Goal: Communication & Community: Answer question/provide support

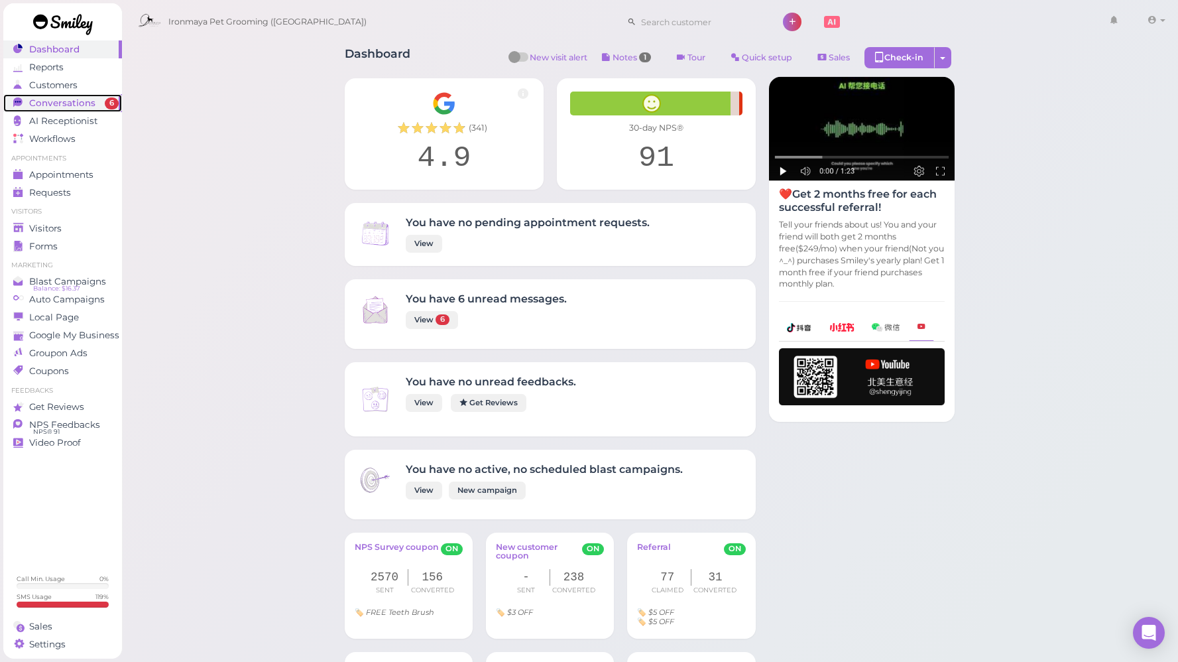
click at [74, 105] on span "Conversations" at bounding box center [62, 102] width 66 height 11
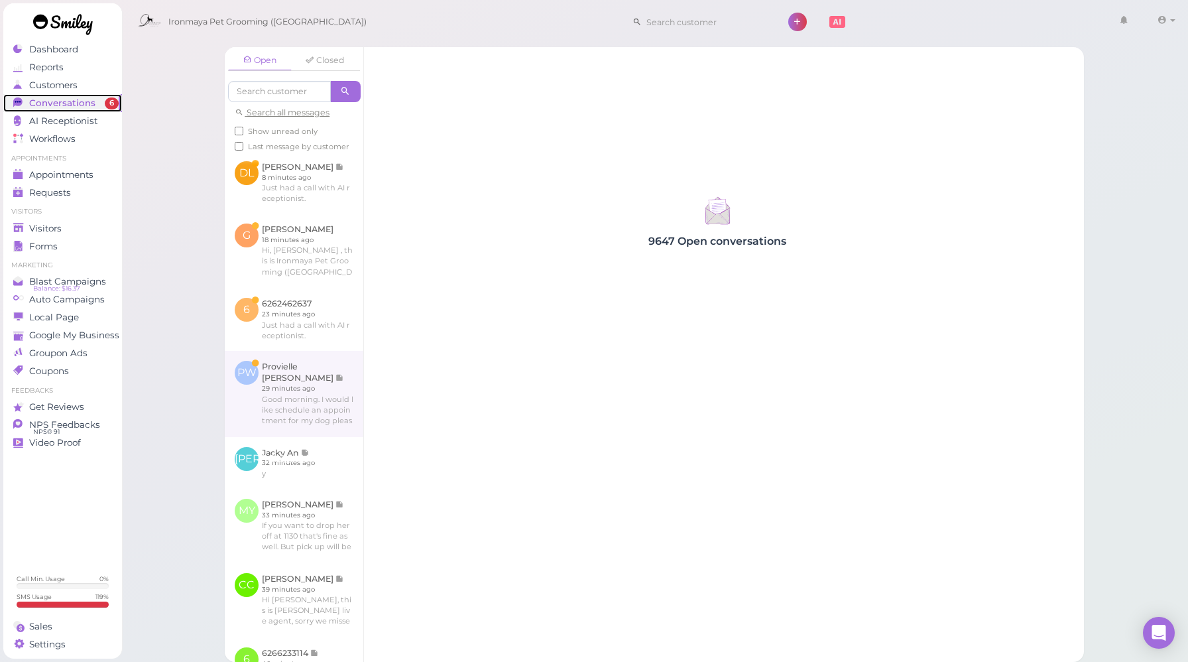
scroll to position [173, 0]
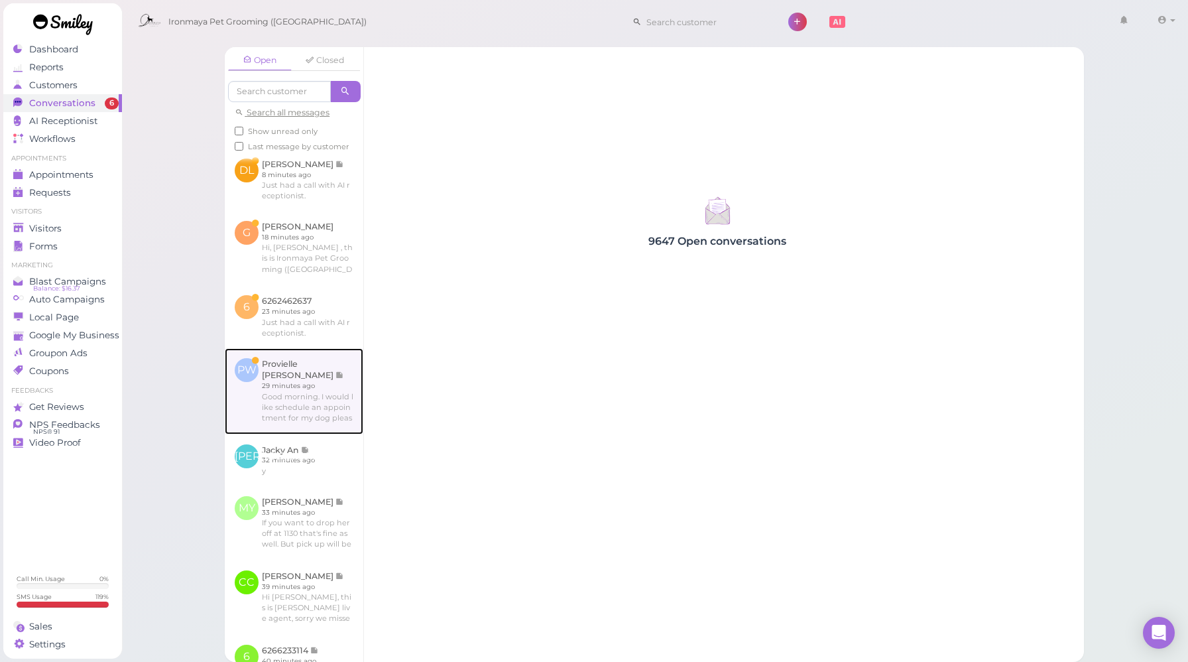
click at [280, 432] on link at bounding box center [294, 391] width 139 height 86
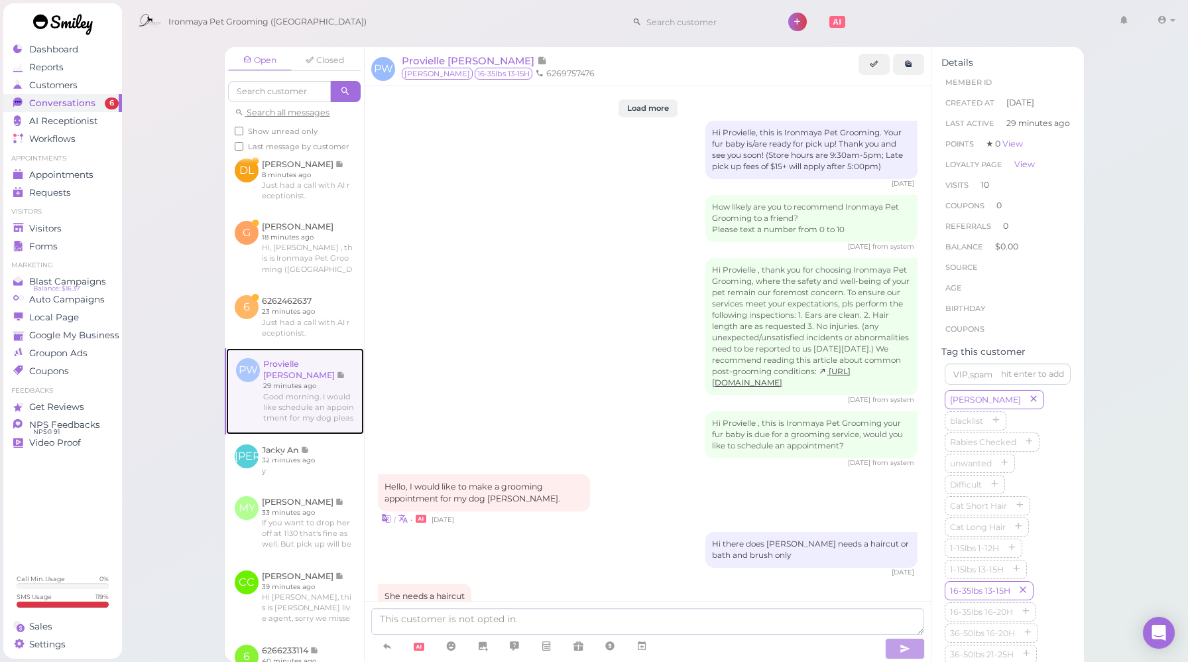
scroll to position [1713, 0]
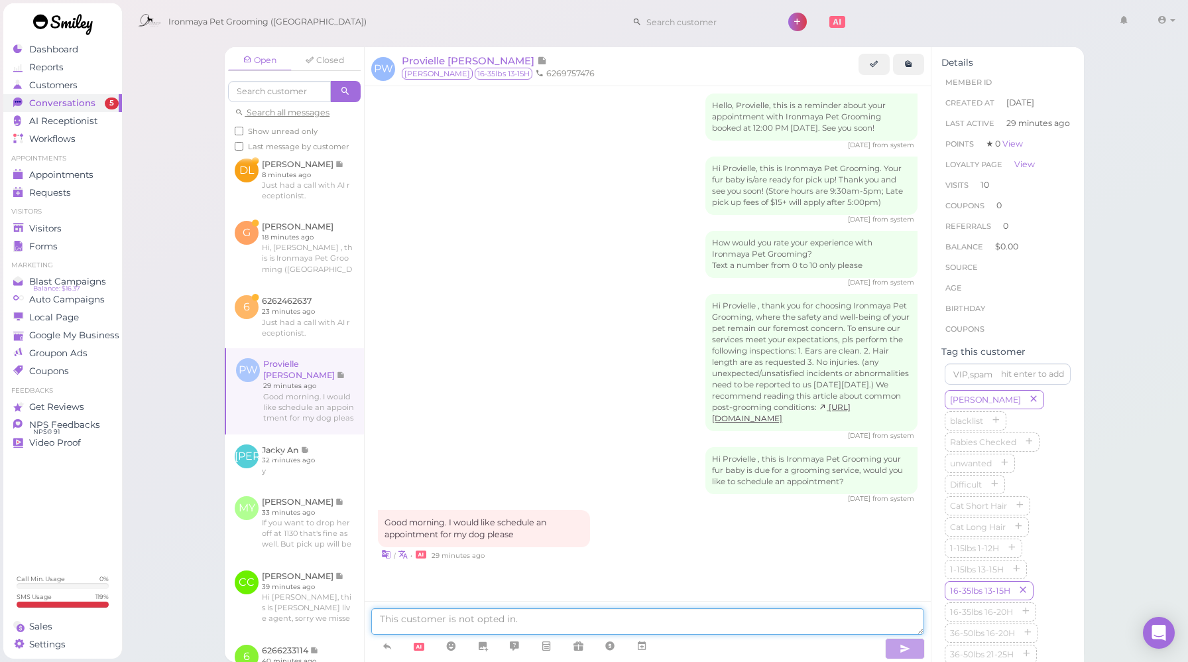
click at [540, 619] on textarea at bounding box center [647, 621] width 553 height 27
type textarea "W"
drag, startPoint x: 574, startPoint y: 617, endPoint x: 594, endPoint y: 620, distance: 20.2
click at [594, 620] on textarea "Good morning, we are available from [DATE] to" at bounding box center [647, 621] width 553 height 27
click at [662, 625] on textarea "Good morning, we are available from [DATE] to" at bounding box center [647, 621] width 553 height 27
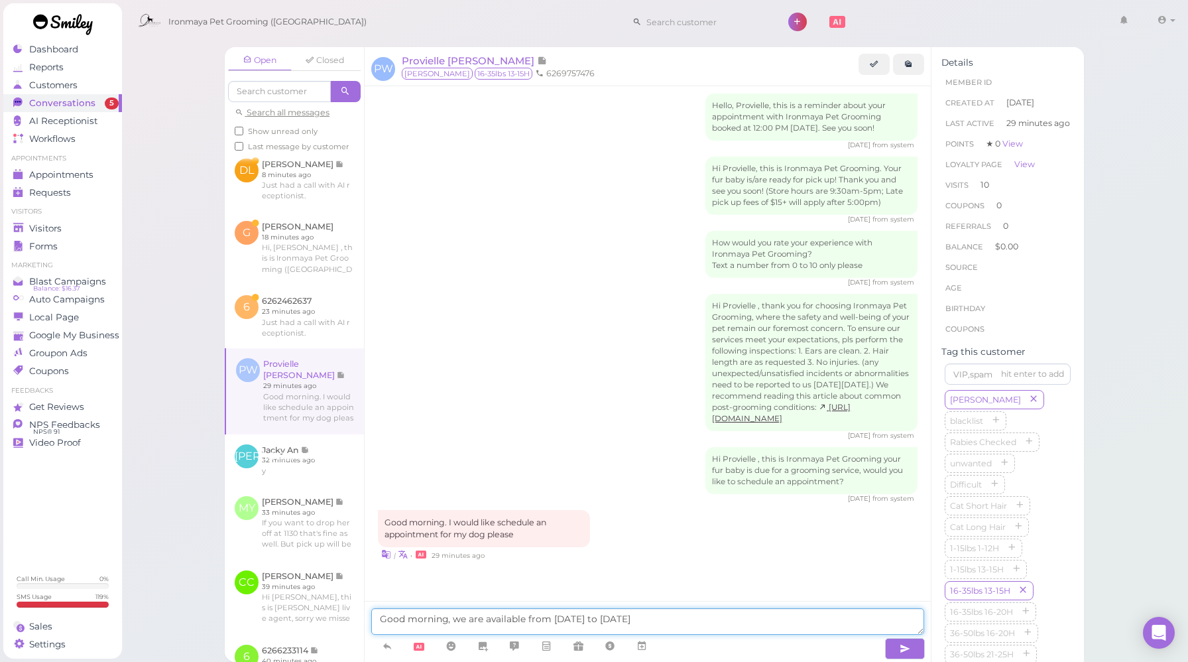
type textarea "Good morning, we are available from [DATE] to [DATE]."
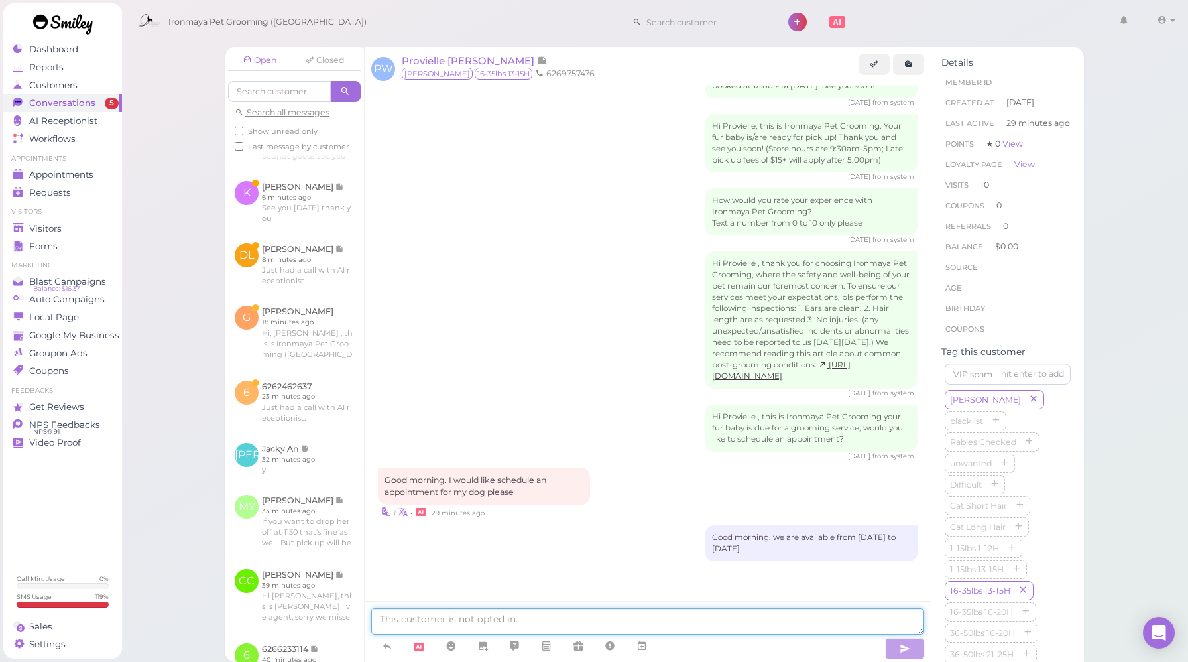
scroll to position [1755, 0]
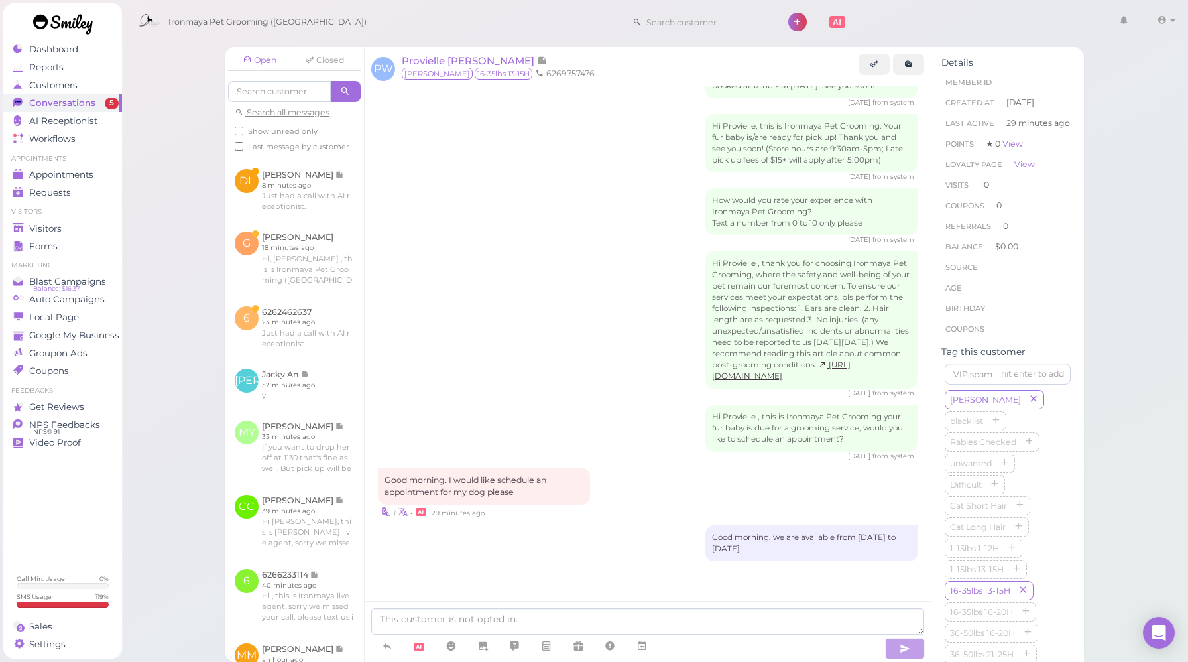
drag, startPoint x: 820, startPoint y: 550, endPoint x: 660, endPoint y: 525, distance: 162.4
copy div "Good morning, we are available from [DATE] to [DATE]."
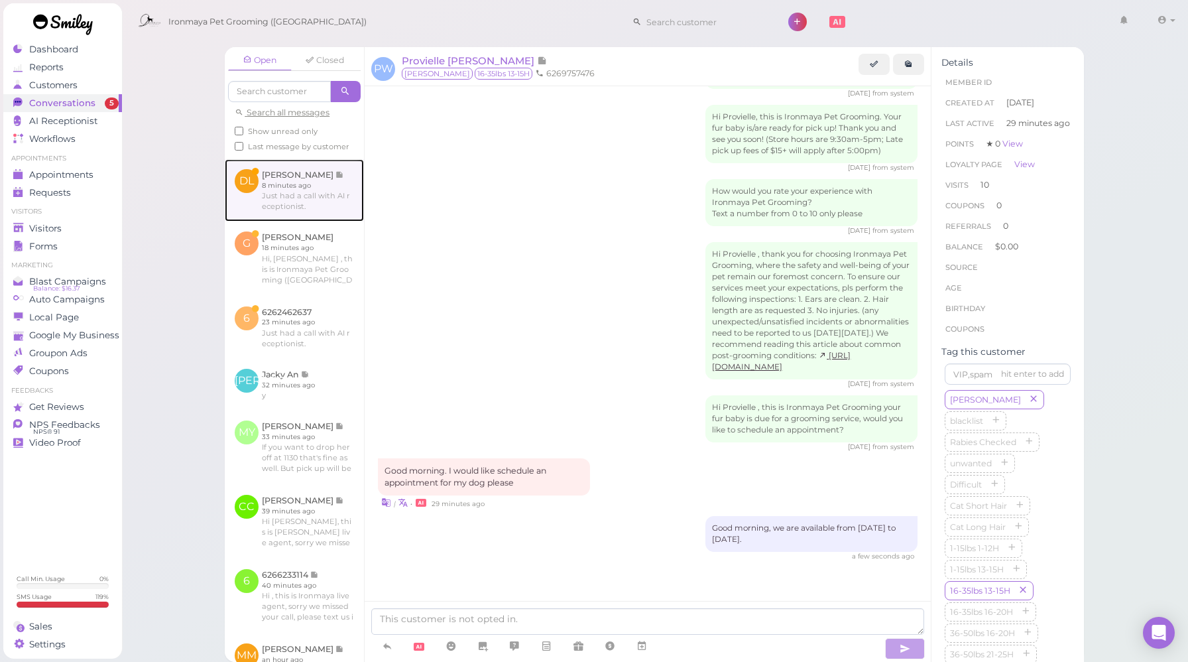
click at [280, 221] on link at bounding box center [294, 190] width 139 height 62
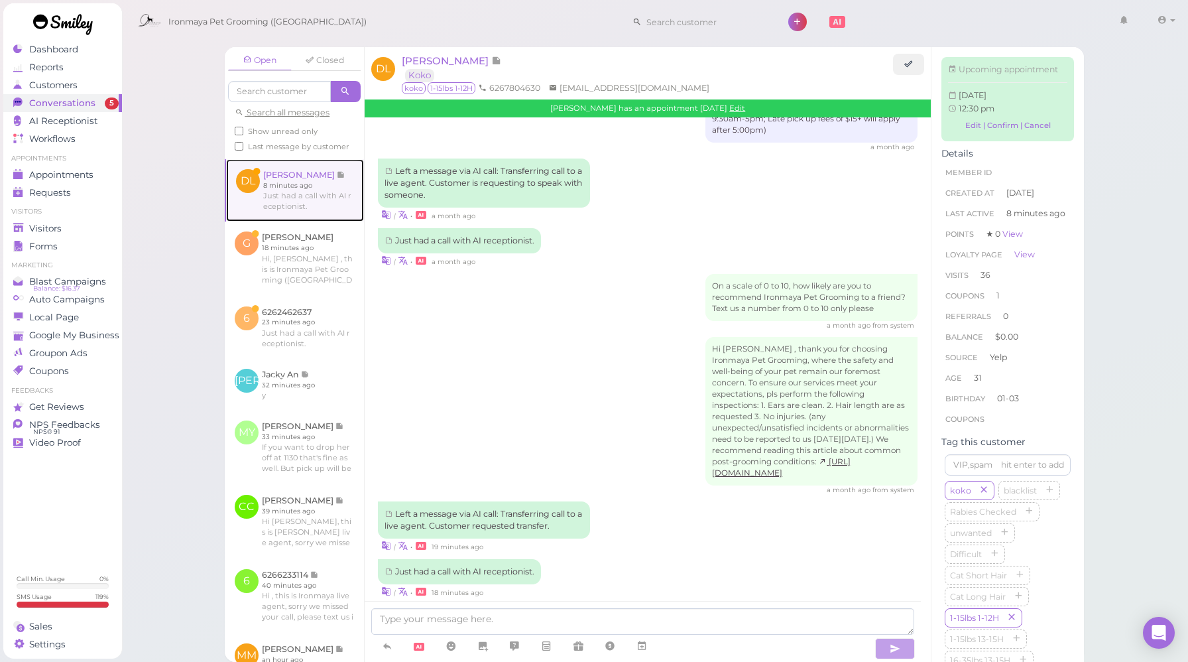
scroll to position [1992, 0]
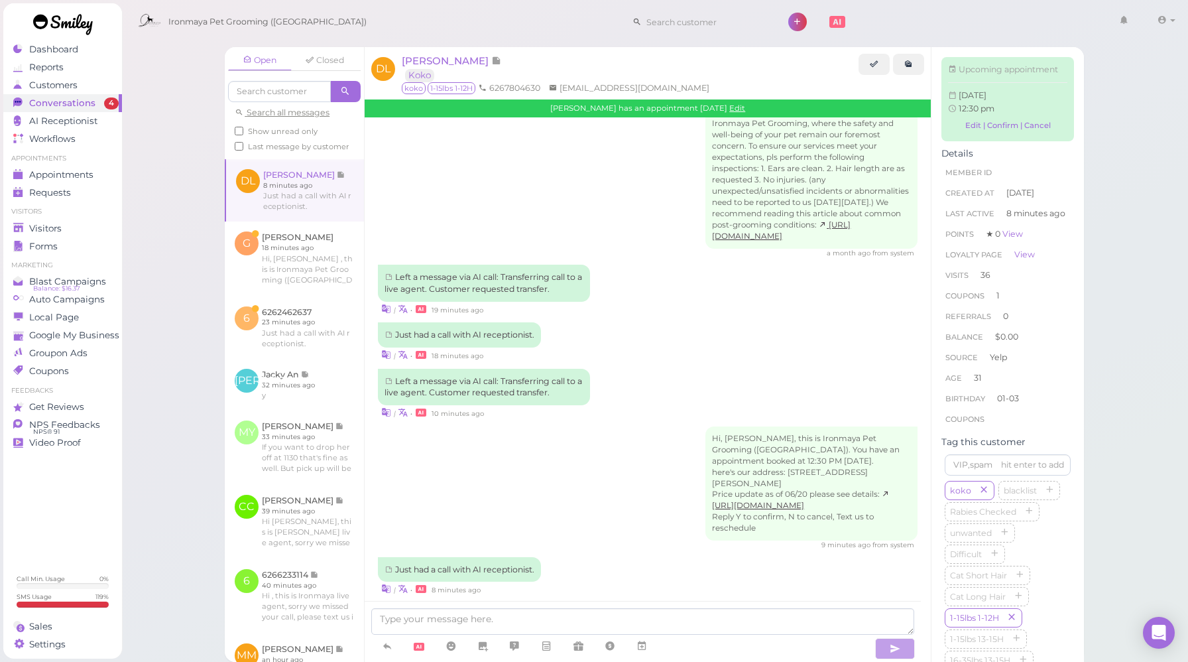
click at [605, 463] on div "Hi, [PERSON_NAME], this is Ironmaya Pet Grooming ([GEOGRAPHIC_DATA]). You have …" at bounding box center [648, 488] width 540 height 124
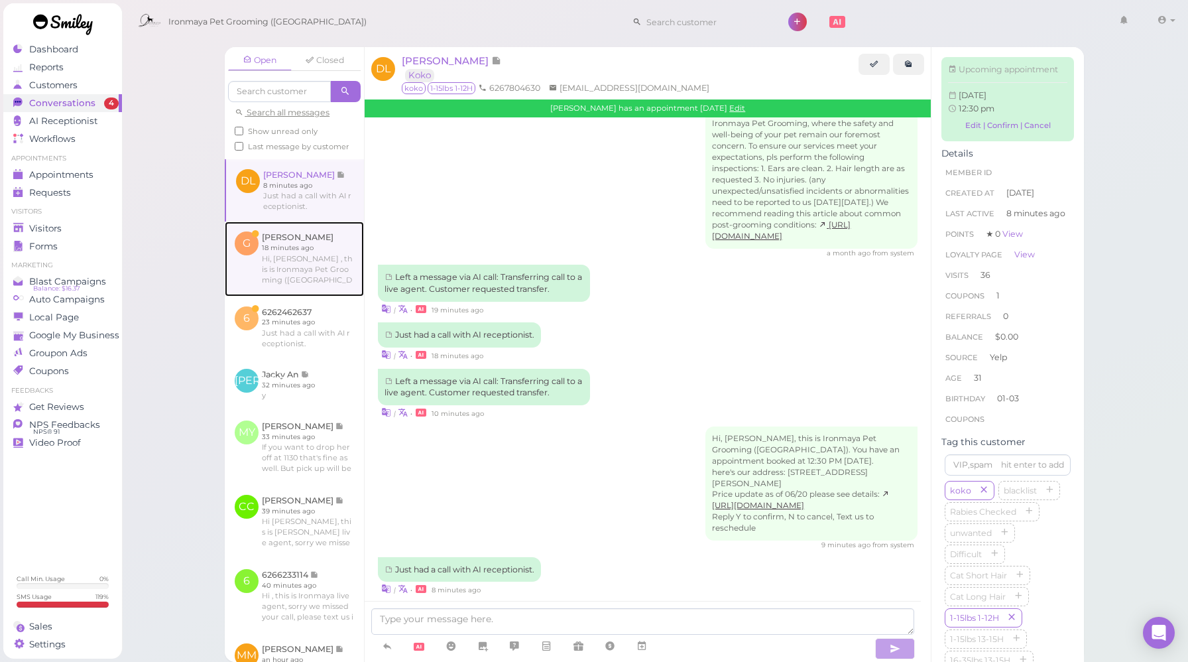
click at [308, 296] on link at bounding box center [294, 258] width 139 height 74
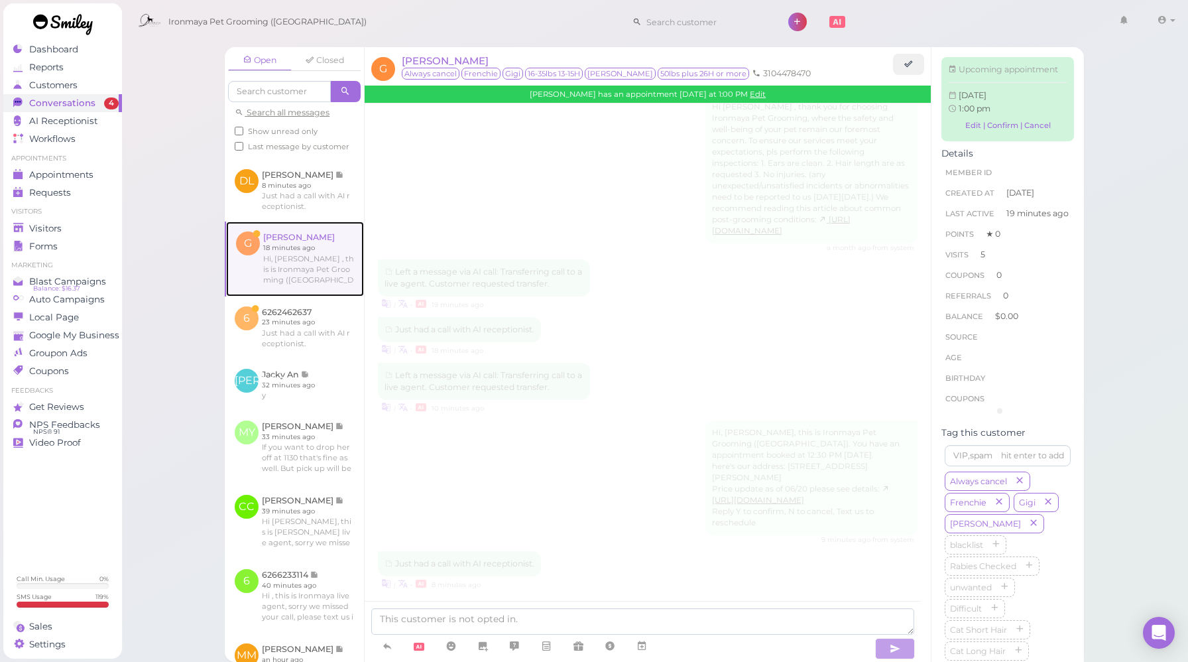
scroll to position [1463, 0]
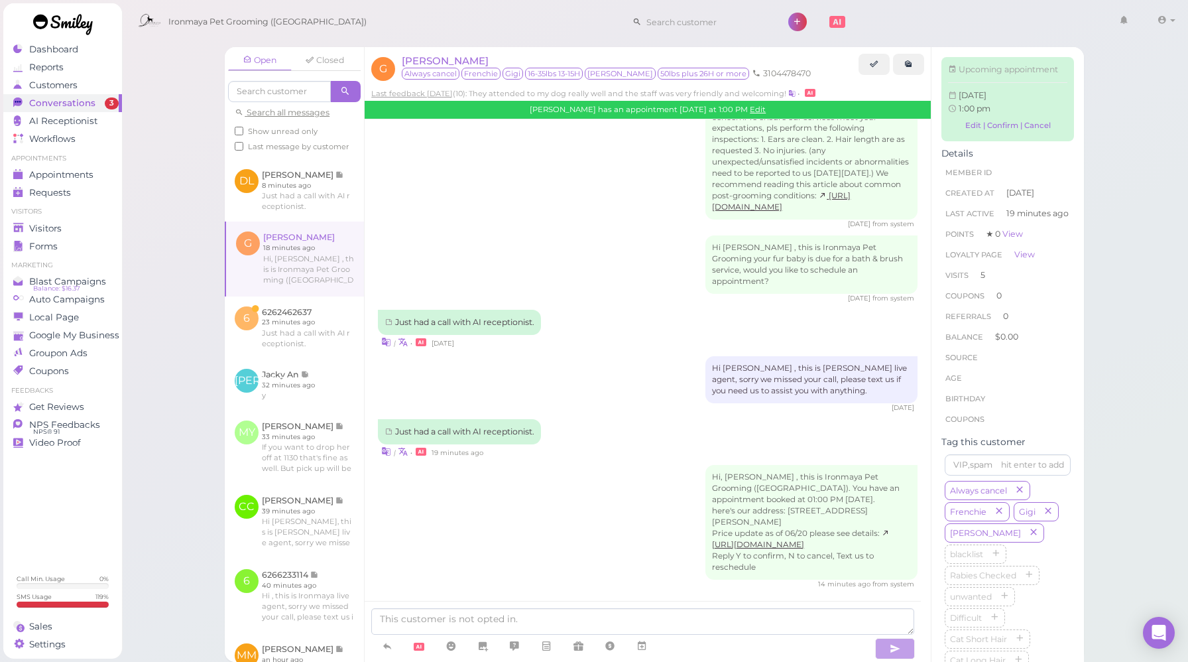
click at [303, 359] on link at bounding box center [294, 327] width 139 height 62
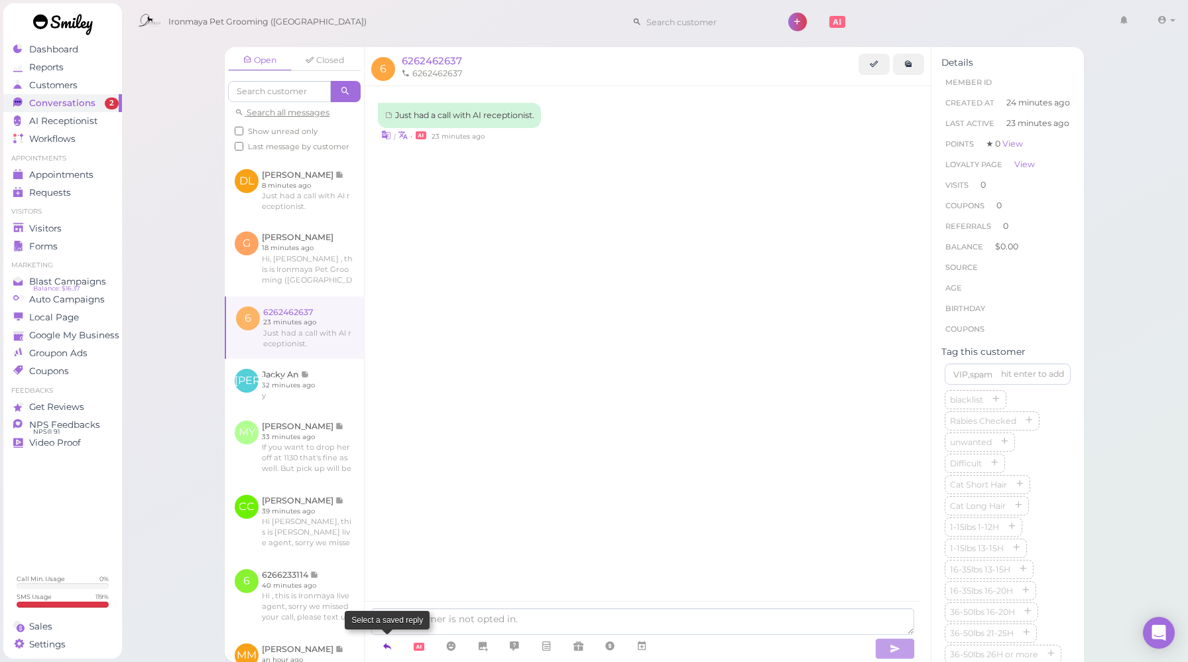
click at [387, 648] on icon at bounding box center [387, 645] width 11 height 13
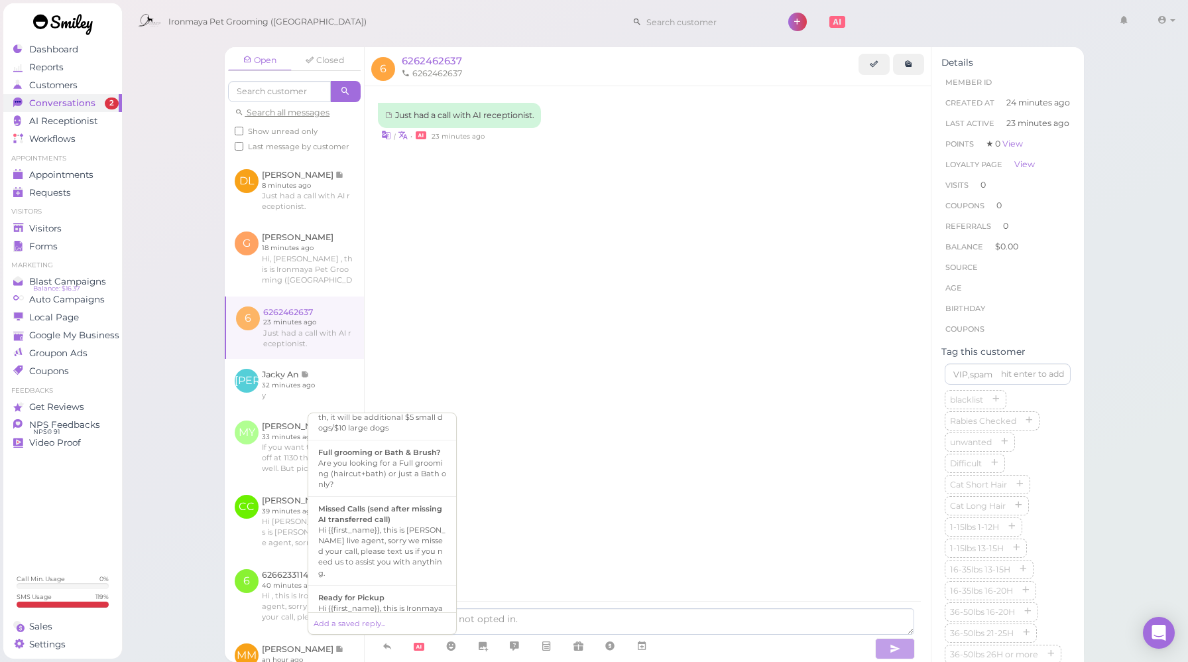
scroll to position [405, 0]
click at [414, 568] on div "Hi {{first_name}}, this is [PERSON_NAME] live agent, sorry we missed your call,…" at bounding box center [382, 543] width 128 height 53
type textarea "Hi {{first_name}}, this is [PERSON_NAME] live agent, sorry we missed your call,…"
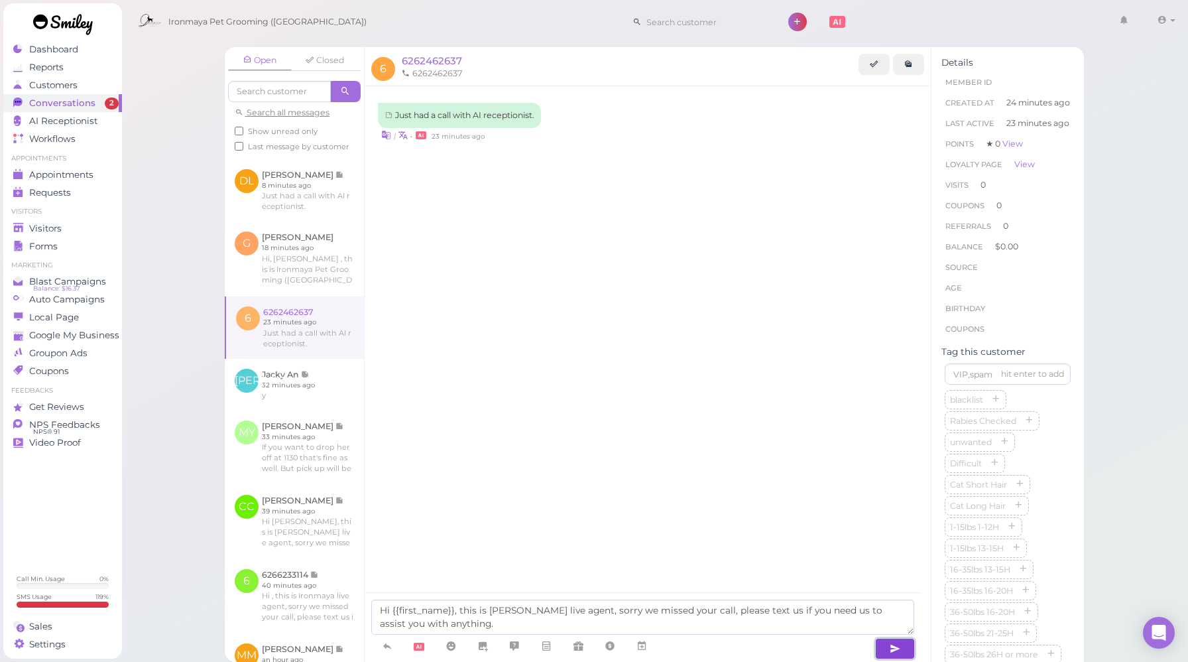
click at [908, 647] on button "button" at bounding box center [895, 648] width 40 height 21
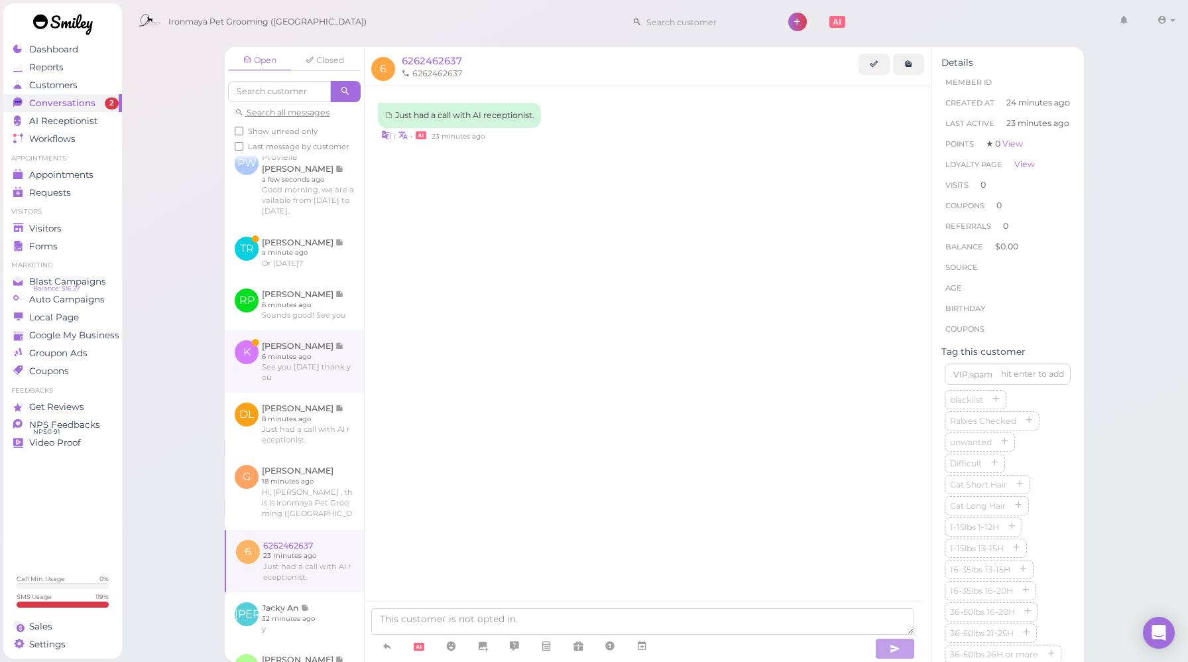
scroll to position [0, 0]
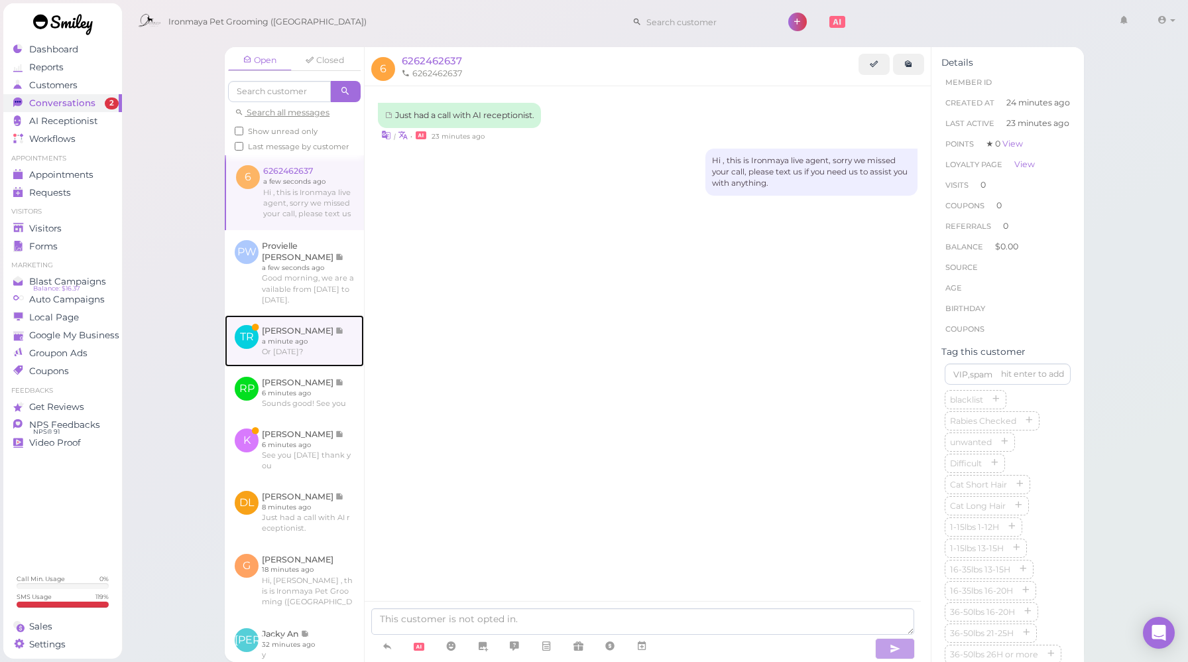
click at [310, 341] on link at bounding box center [294, 341] width 139 height 52
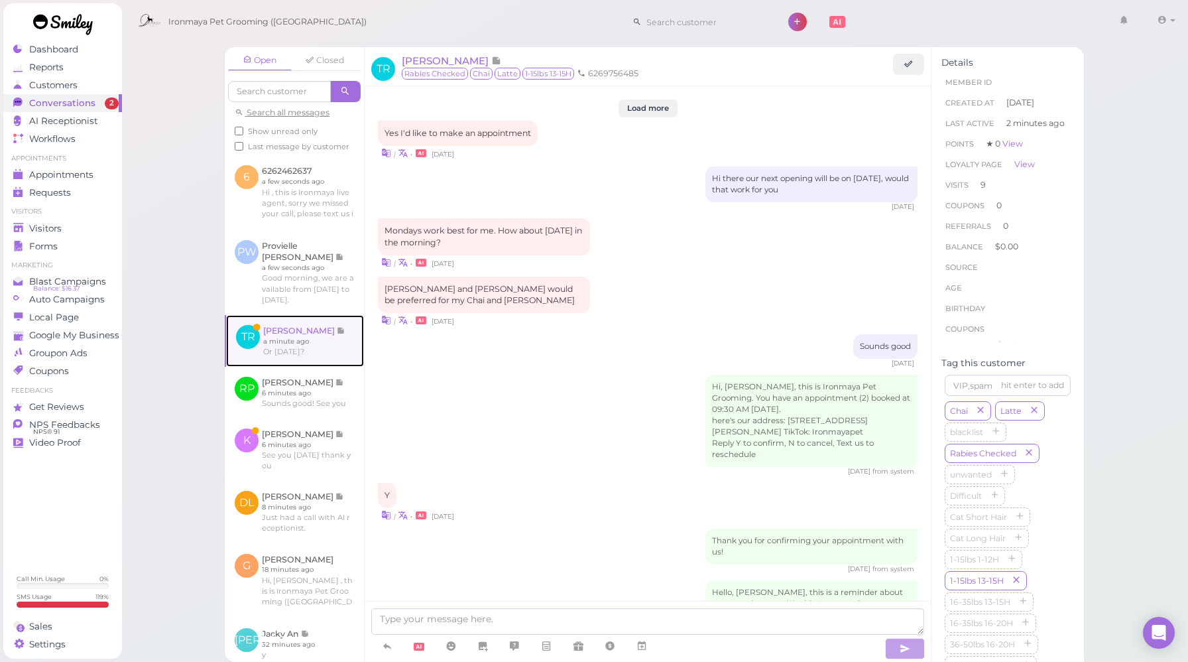
scroll to position [1679, 0]
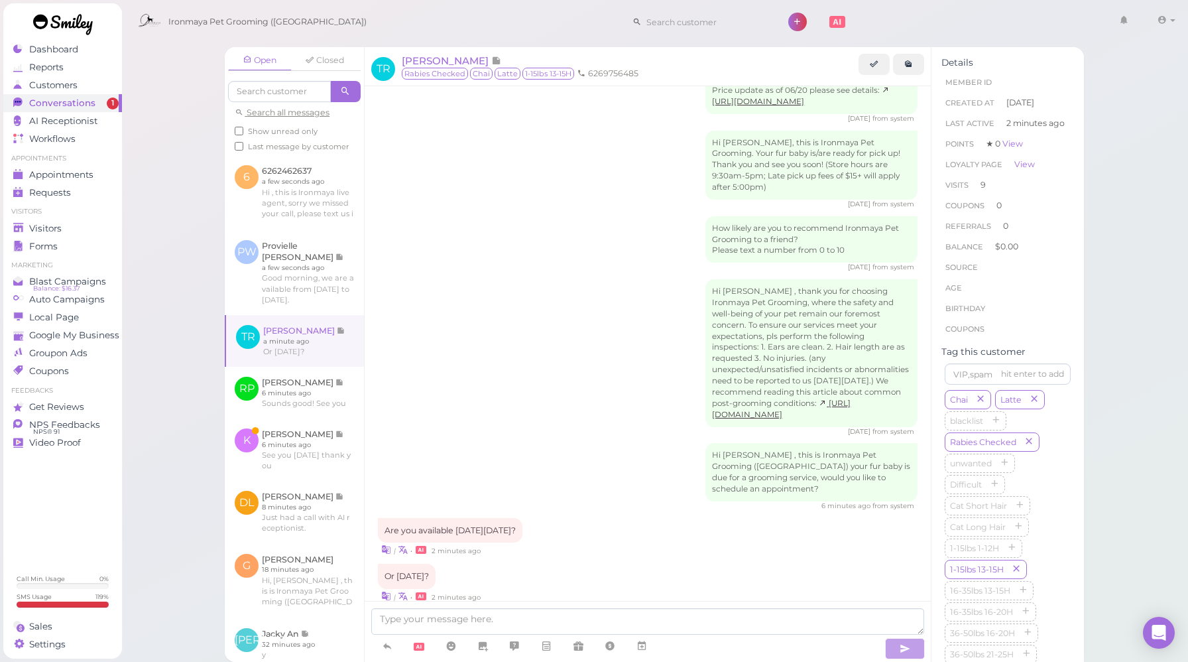
click at [641, 646] on icon at bounding box center [642, 645] width 11 height 13
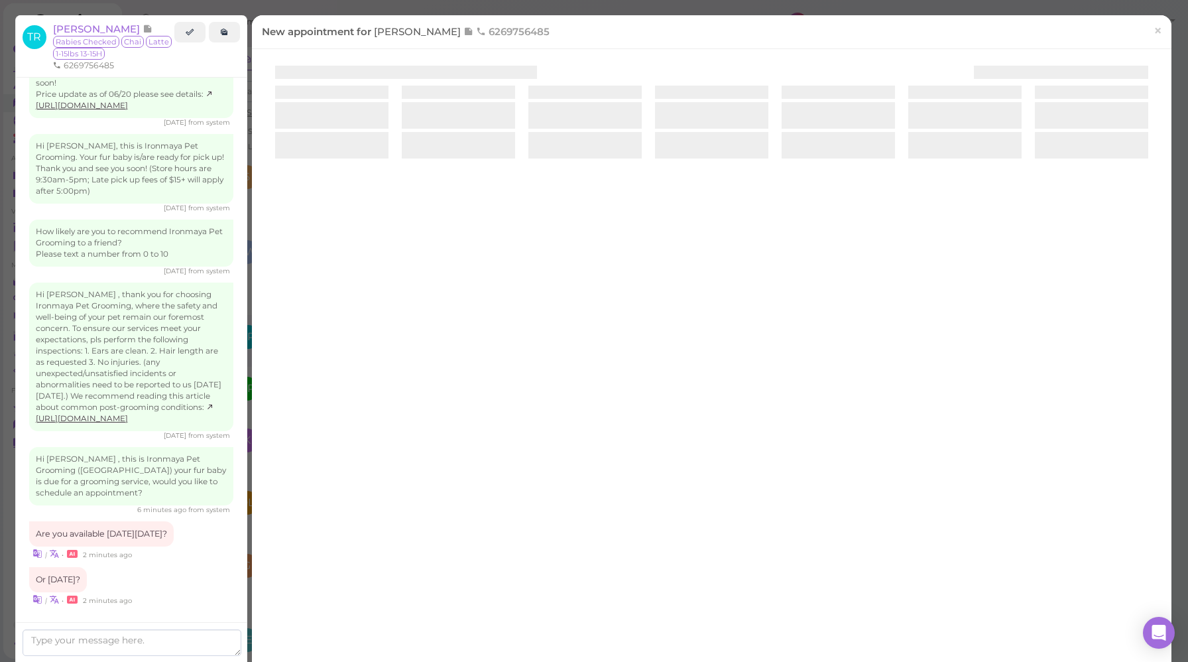
scroll to position [1737, 0]
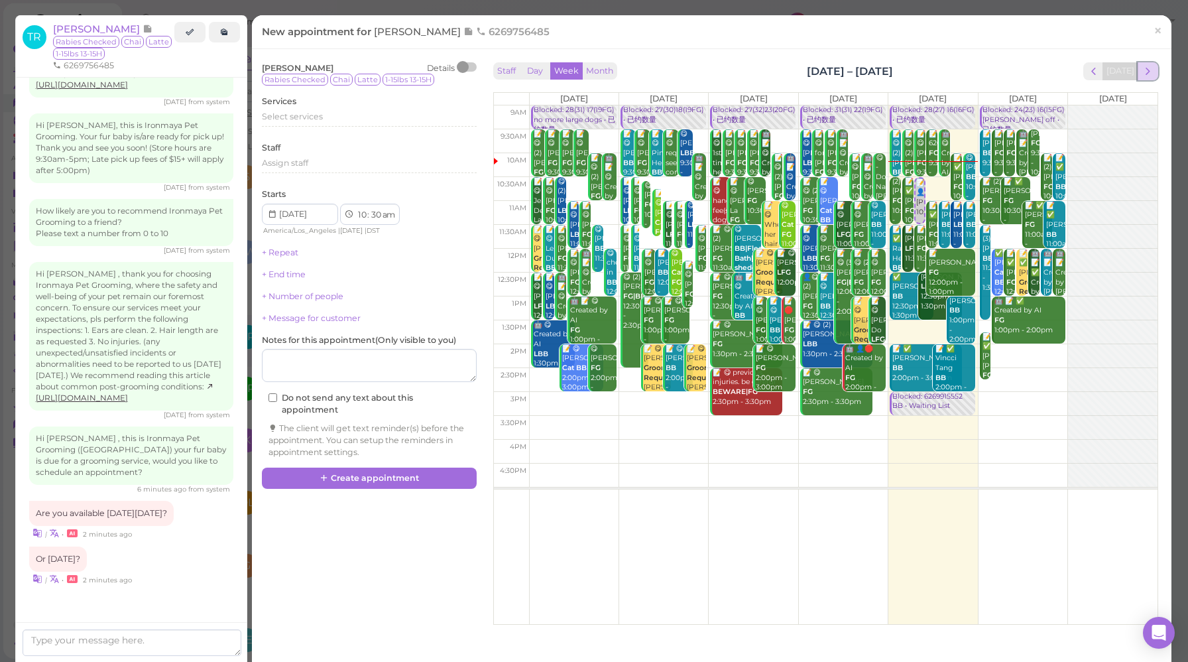
click at [1142, 73] on span "next" at bounding box center [1148, 71] width 13 height 13
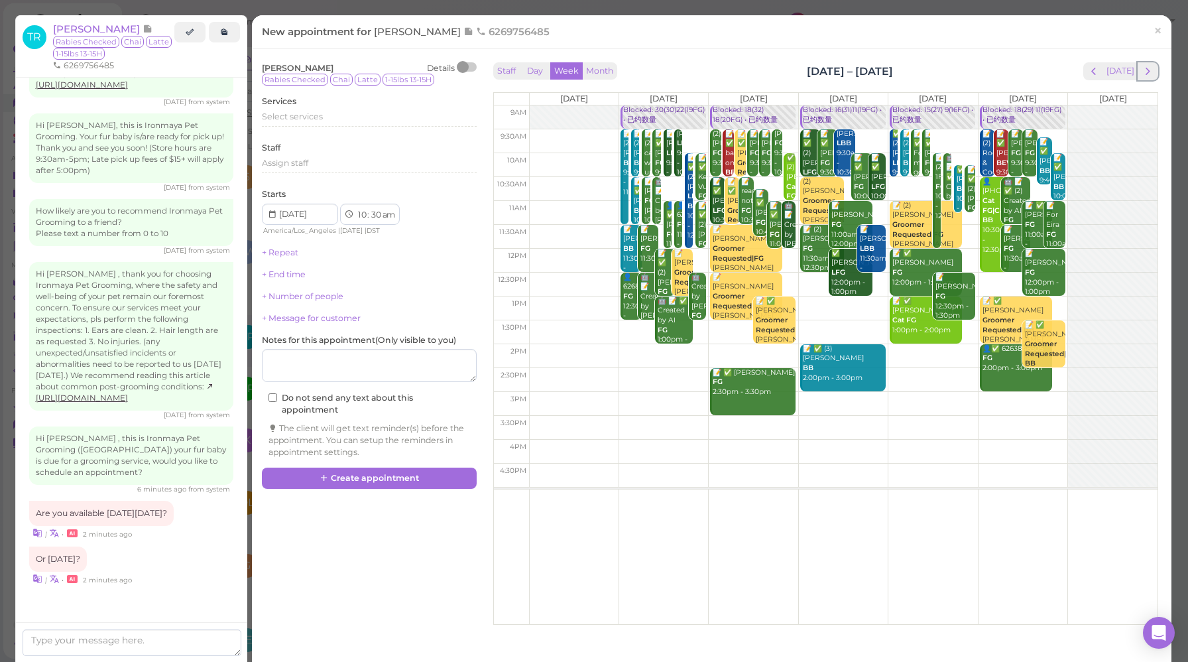
click at [1142, 73] on span "next" at bounding box center [1148, 71] width 13 height 13
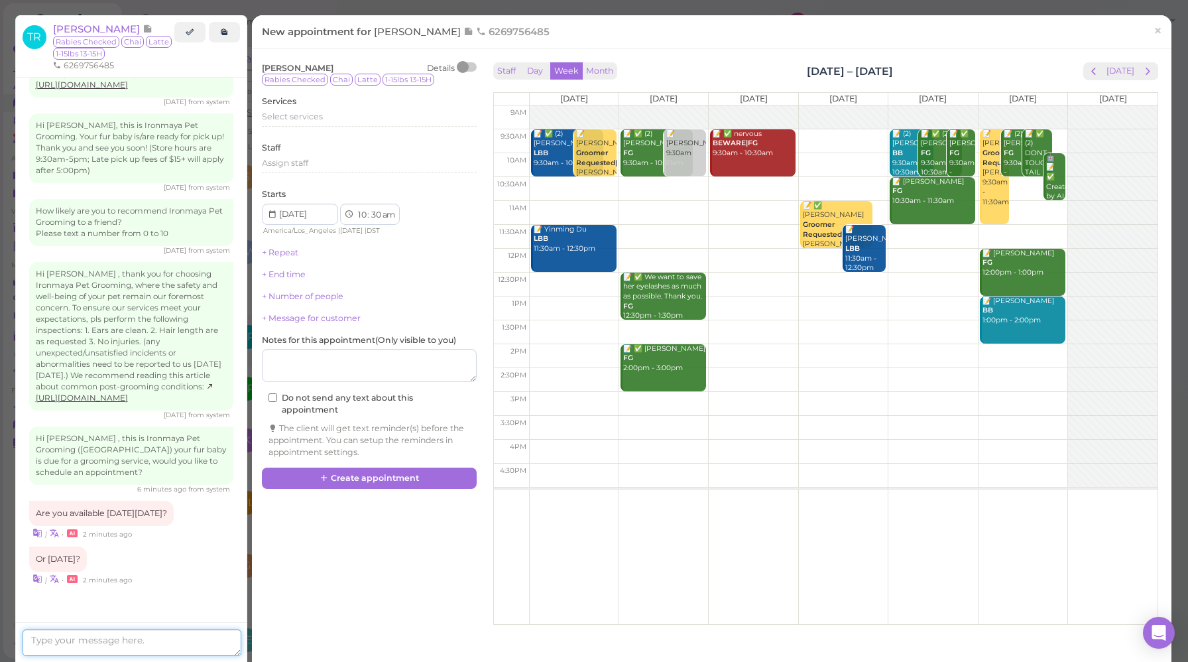
click at [170, 642] on textarea at bounding box center [132, 642] width 219 height 27
type textarea "We are available on [DATE]"
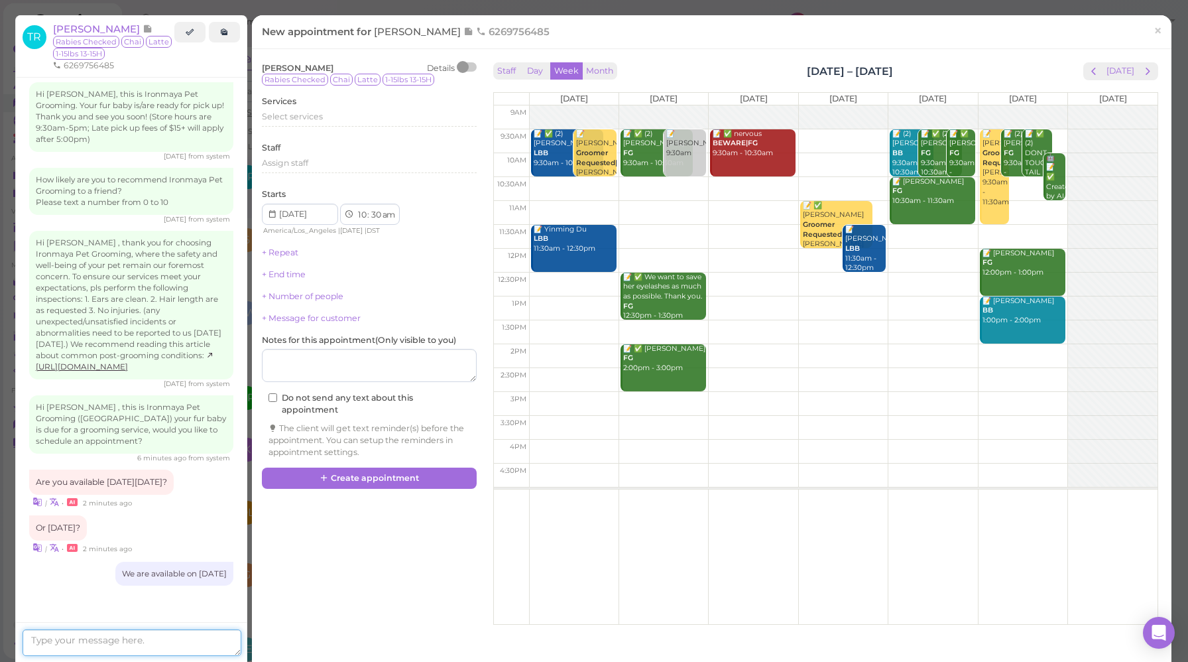
click at [216, 643] on textarea at bounding box center [132, 642] width 219 height 27
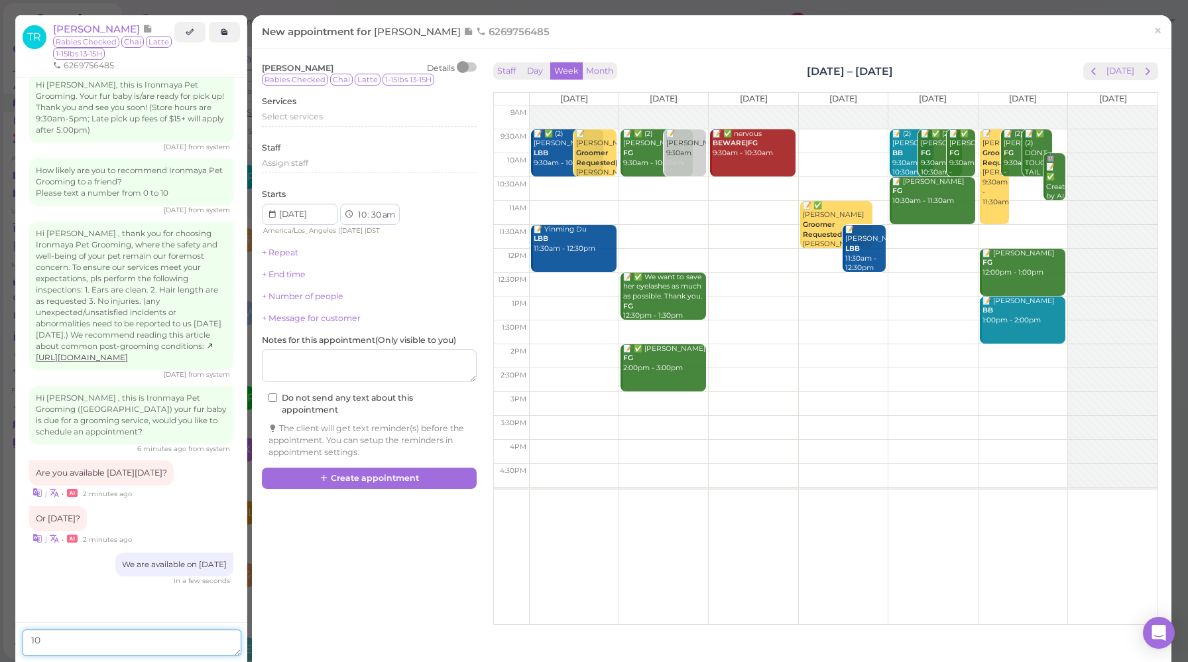
type textarea "1"
type textarea "9:30 am works?"
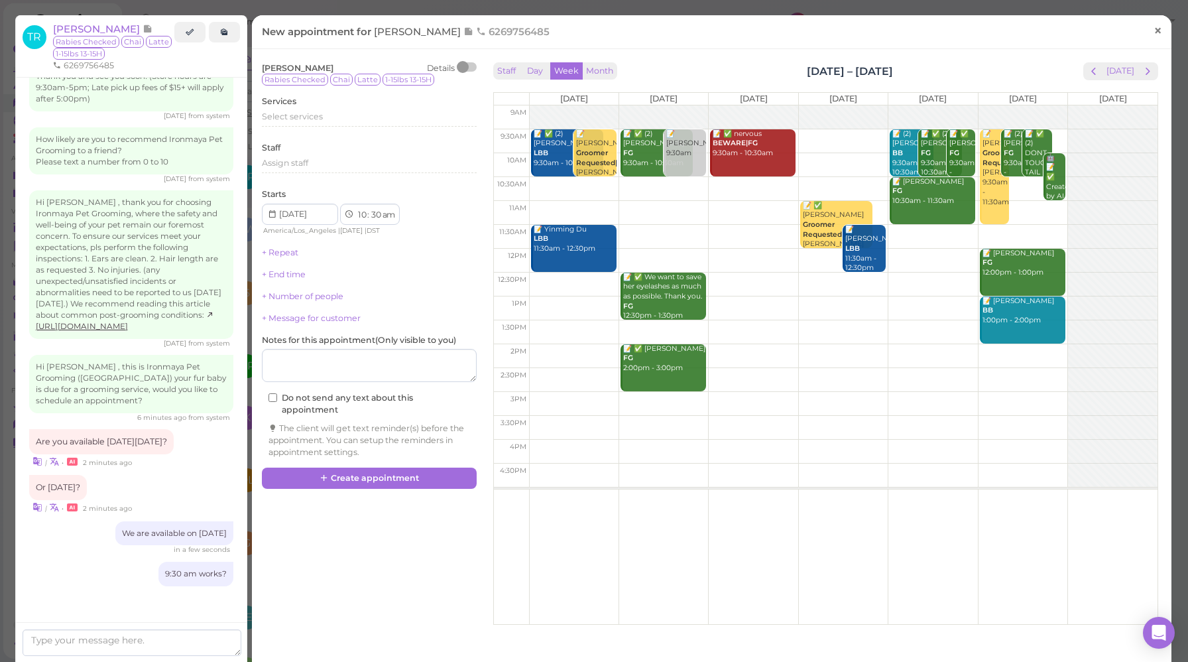
click at [1154, 30] on span "×" at bounding box center [1158, 30] width 9 height 19
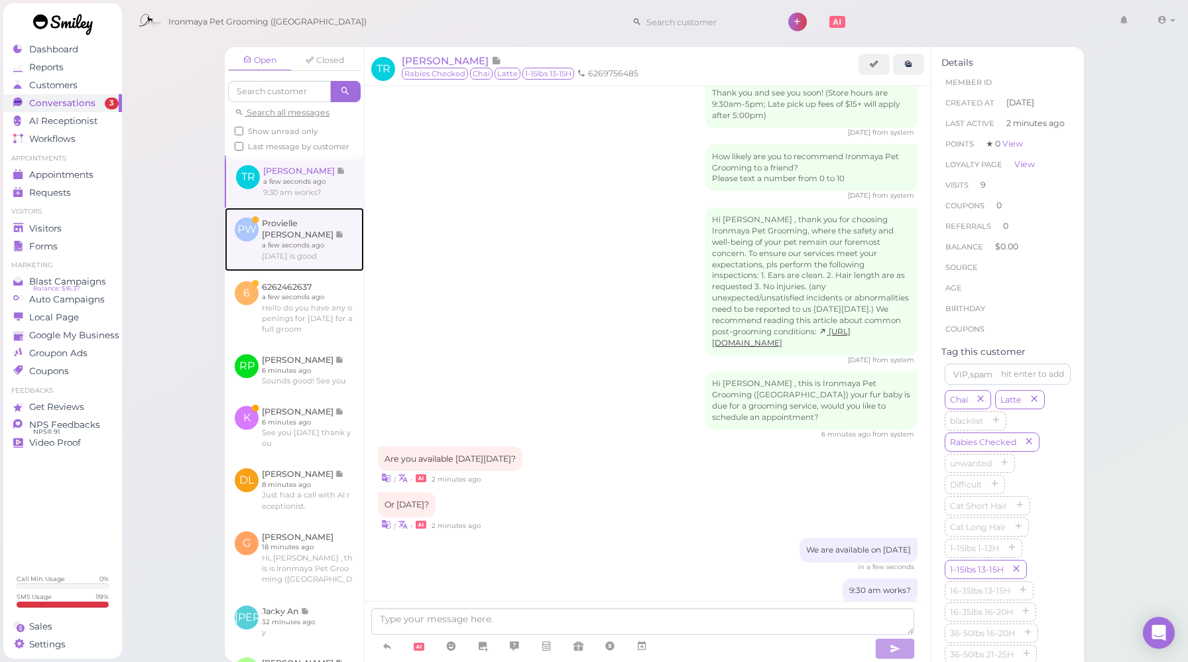
click at [280, 253] on link at bounding box center [294, 240] width 139 height 64
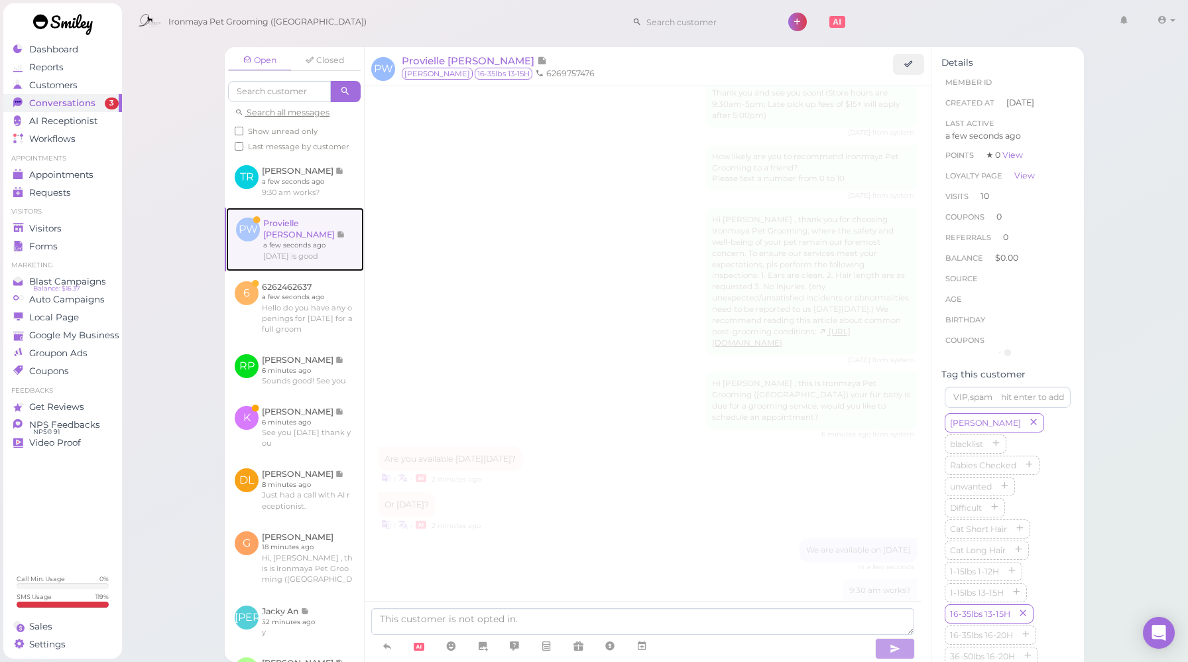
scroll to position [1674, 0]
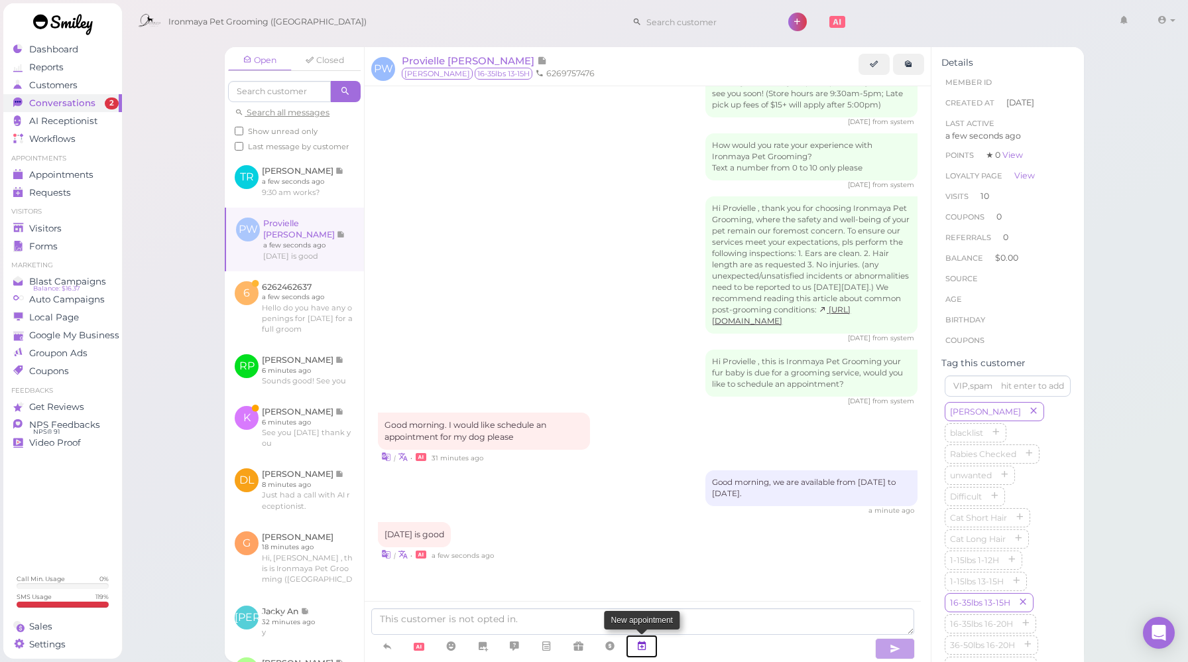
click at [642, 639] on icon at bounding box center [642, 645] width 11 height 13
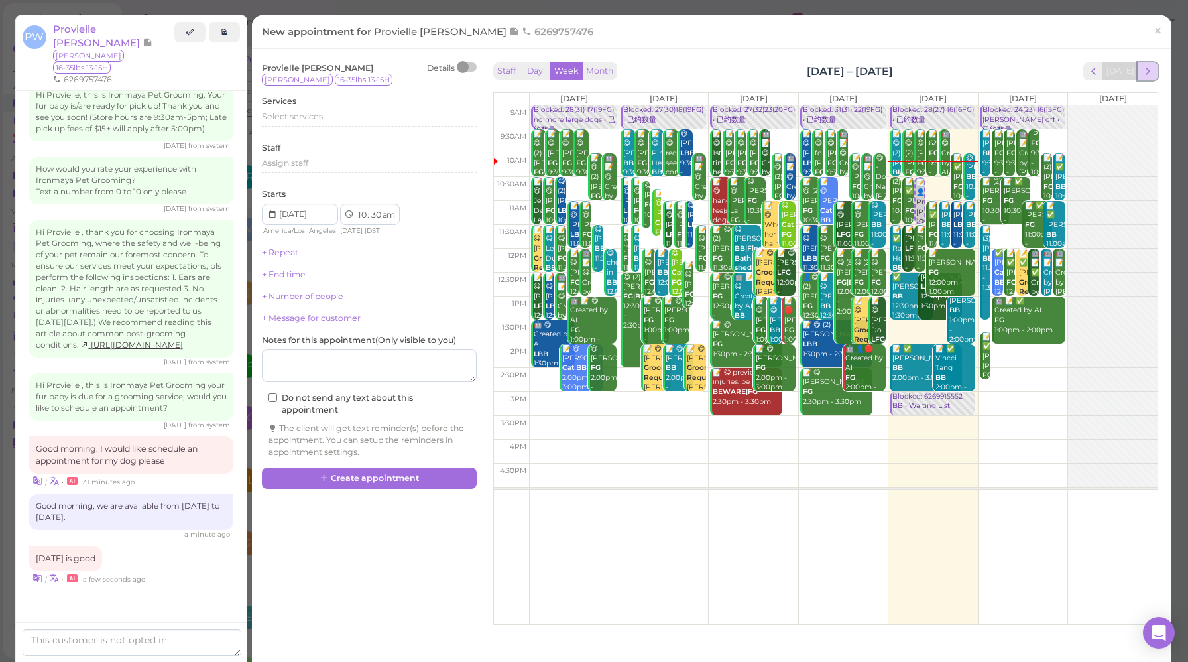
click at [1142, 69] on span "next" at bounding box center [1148, 71] width 13 height 13
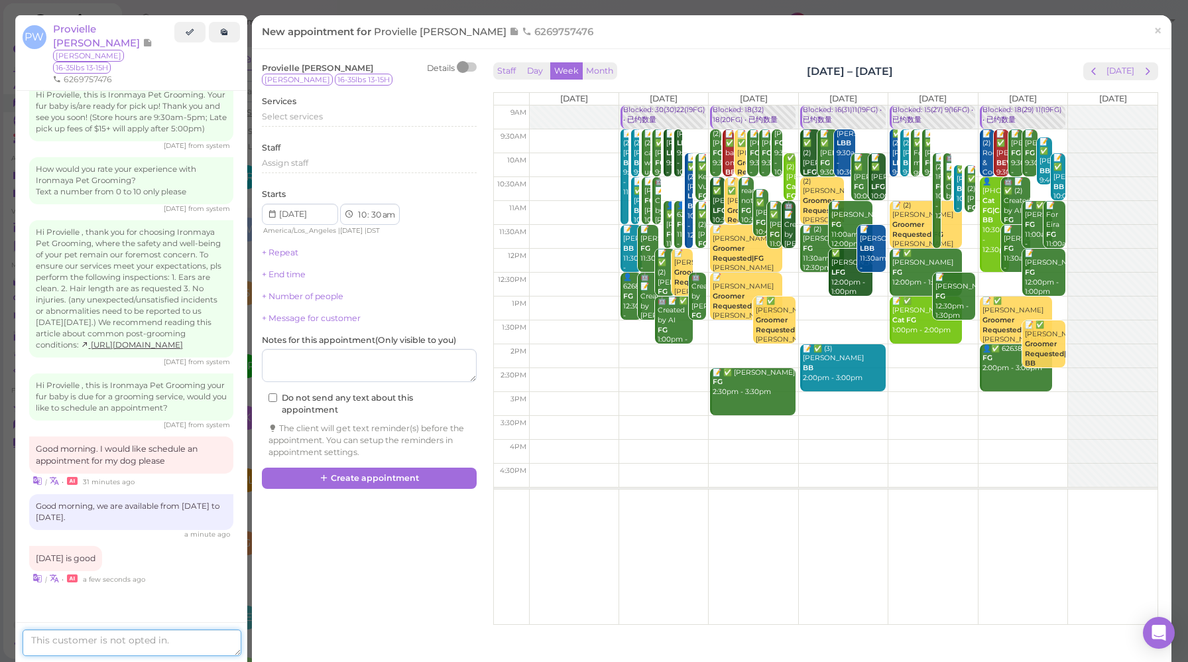
click at [160, 648] on textarea at bounding box center [132, 642] width 219 height 27
type textarea "10:30am okay?"
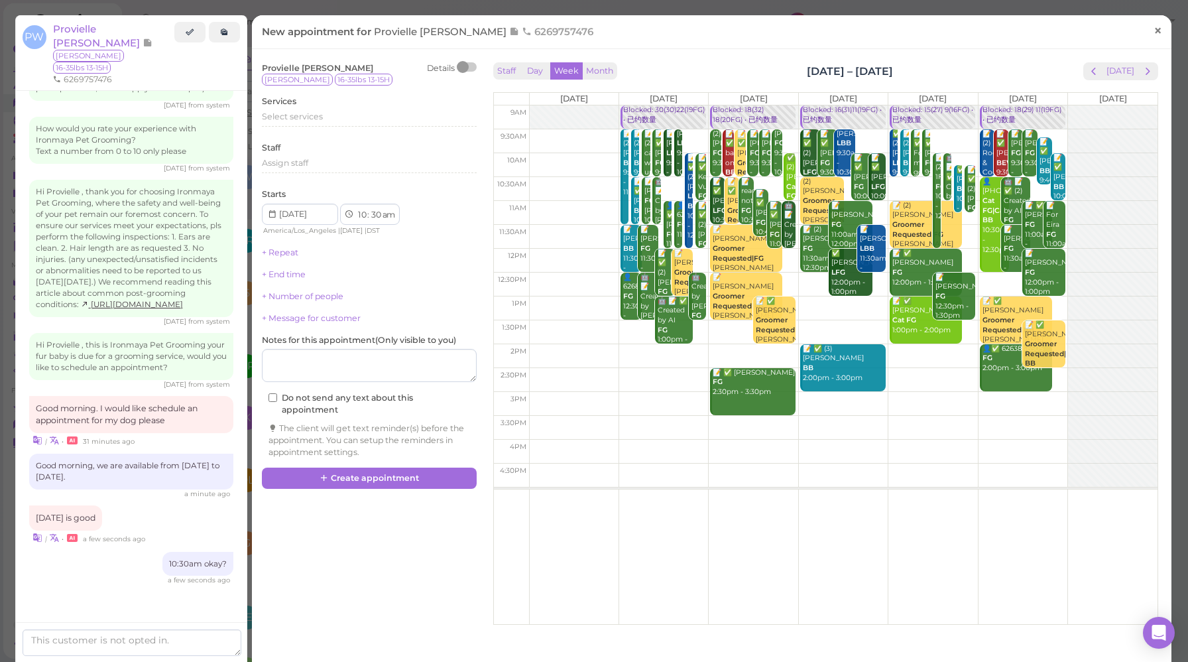
click at [1154, 28] on span "×" at bounding box center [1158, 30] width 9 height 19
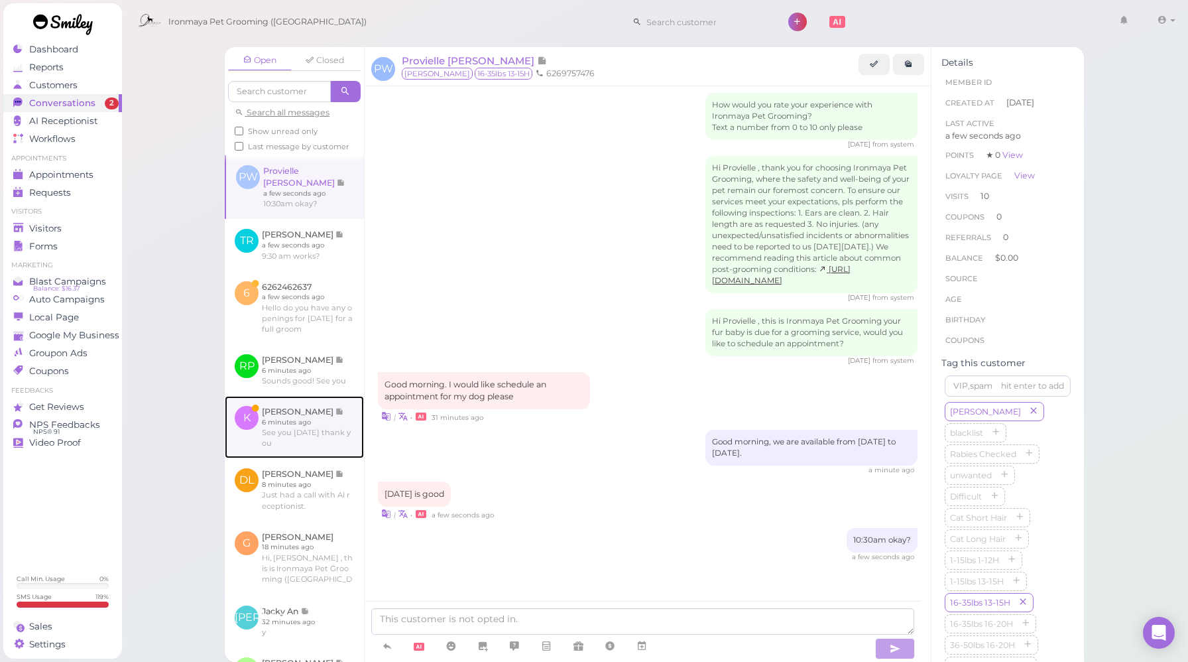
click at [312, 458] on link at bounding box center [294, 427] width 139 height 62
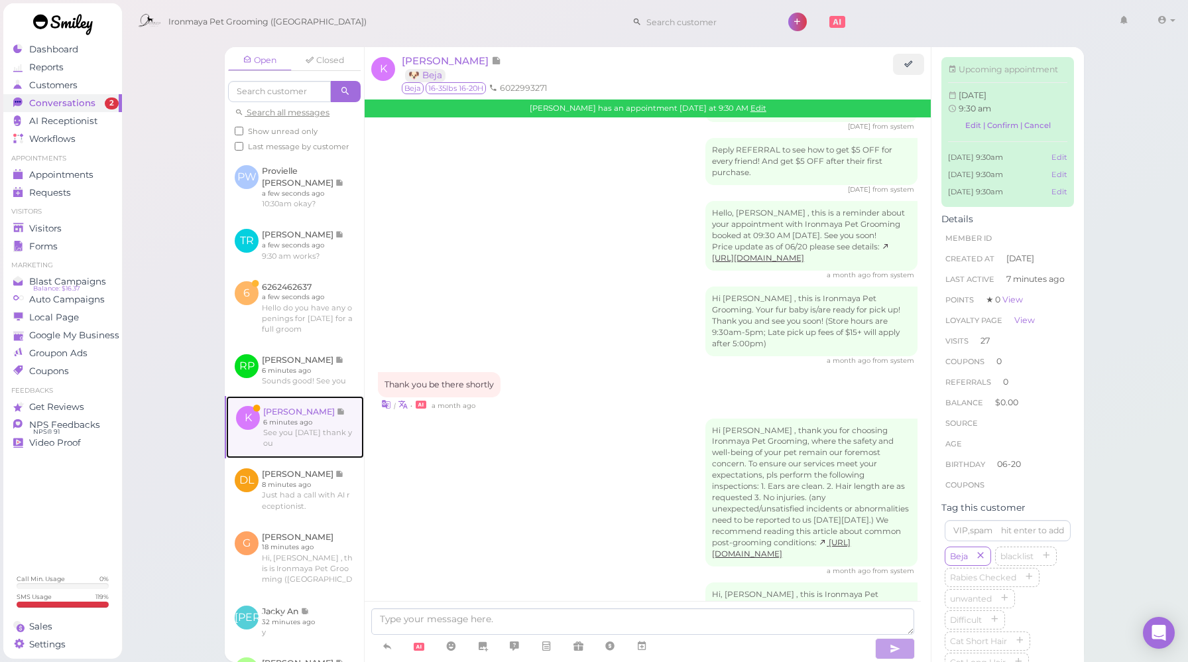
scroll to position [1821, 0]
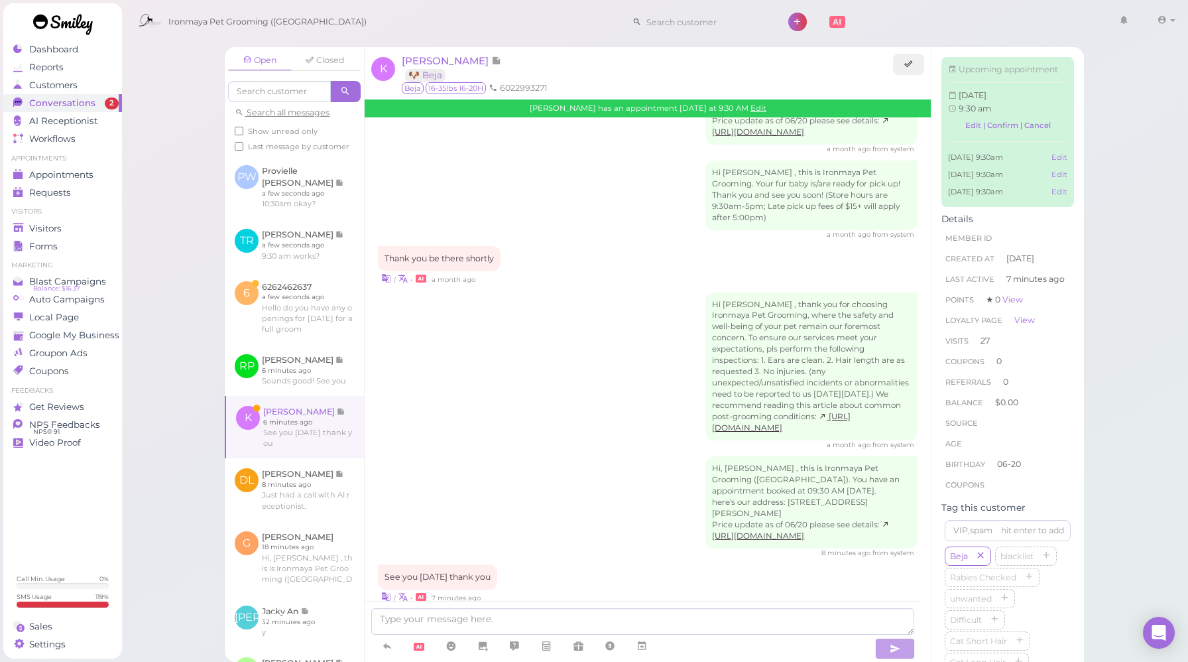
click at [559, 507] on div "Hi, [PERSON_NAME] , this is Ironmaya Pet Grooming ([GEOGRAPHIC_DATA]). You have…" at bounding box center [648, 506] width 540 height 101
click at [489, 622] on textarea at bounding box center [642, 621] width 543 height 27
type textarea "I"
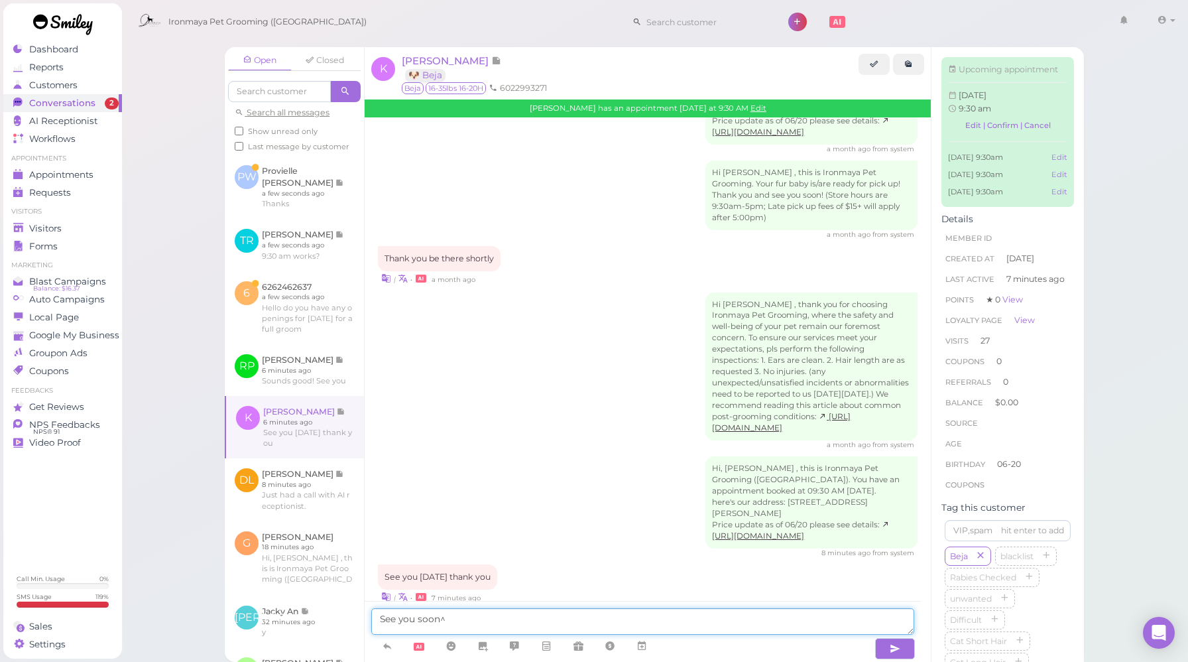
type textarea "See you soon^^"
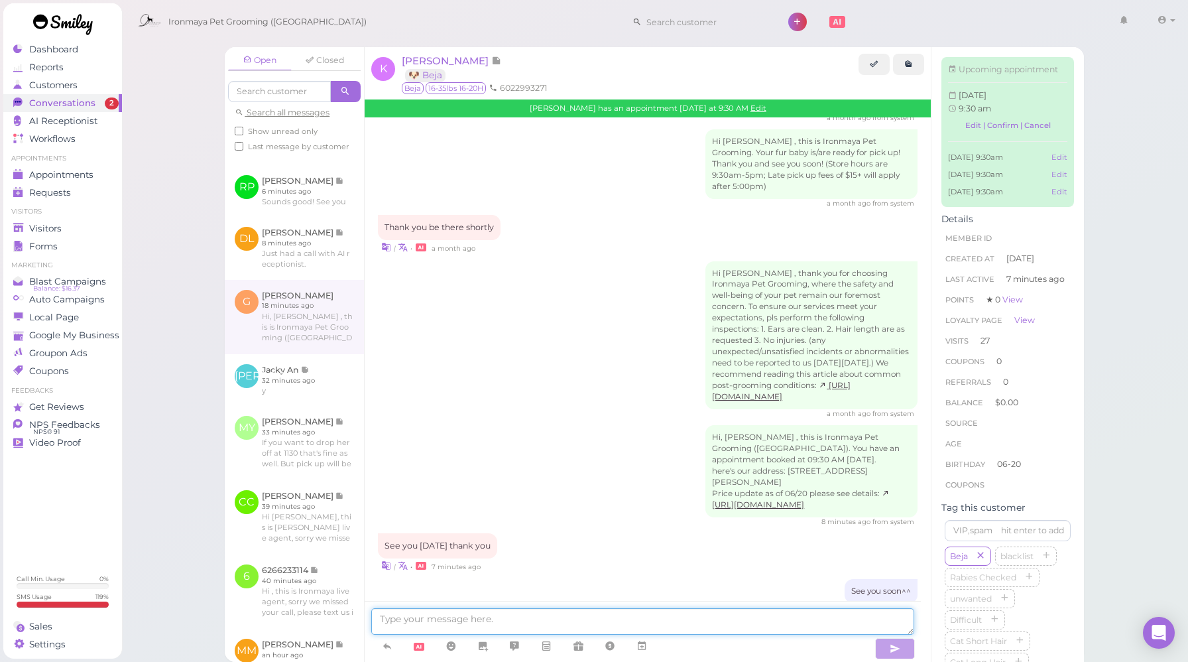
scroll to position [0, 0]
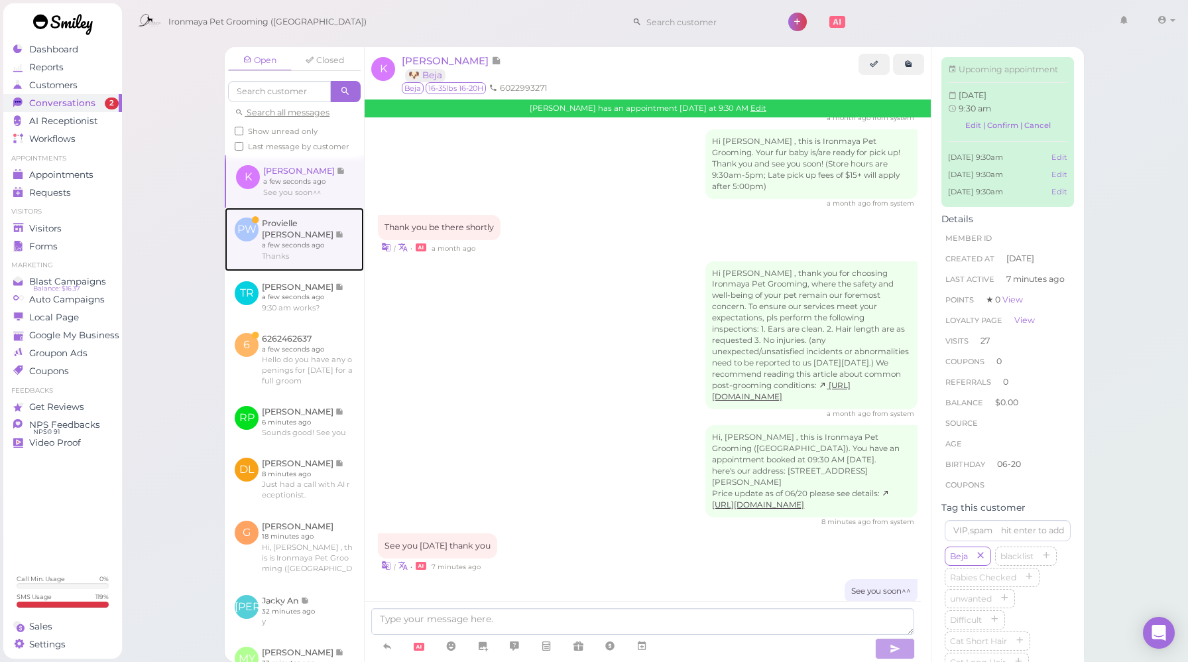
click at [299, 266] on link at bounding box center [294, 240] width 139 height 64
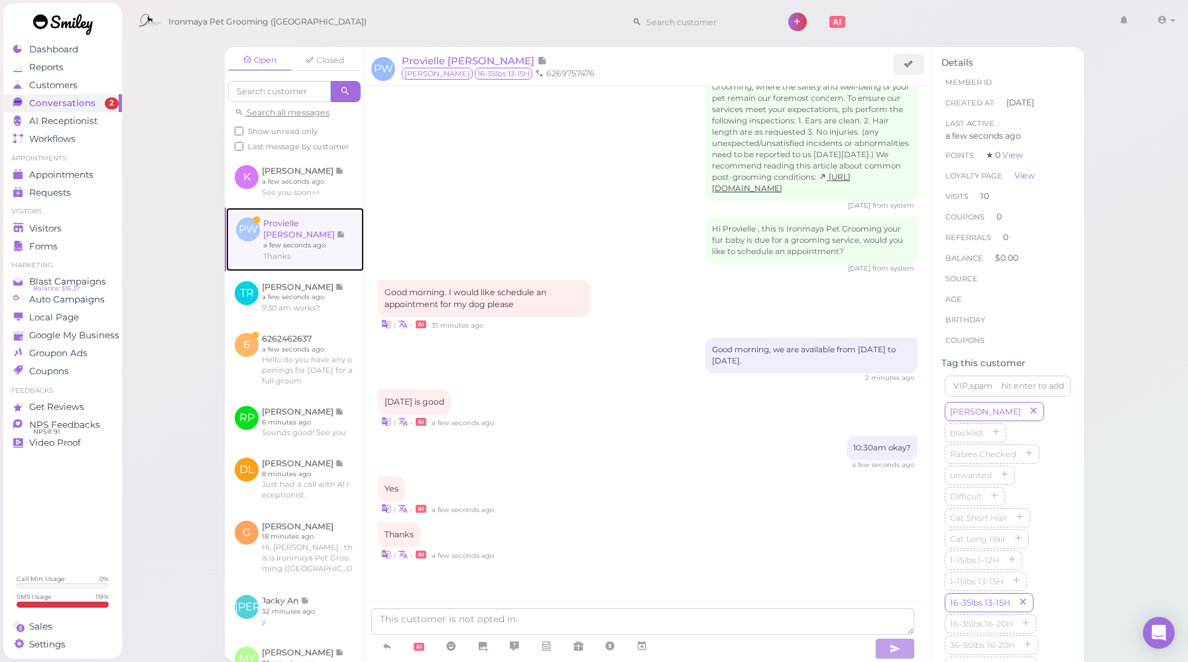
scroll to position [1521, 0]
click at [670, 438] on div "10:30am okay? a few seconds ago" at bounding box center [648, 453] width 540 height 34
click at [788, 467] on div "a few seconds ago" at bounding box center [648, 464] width 540 height 9
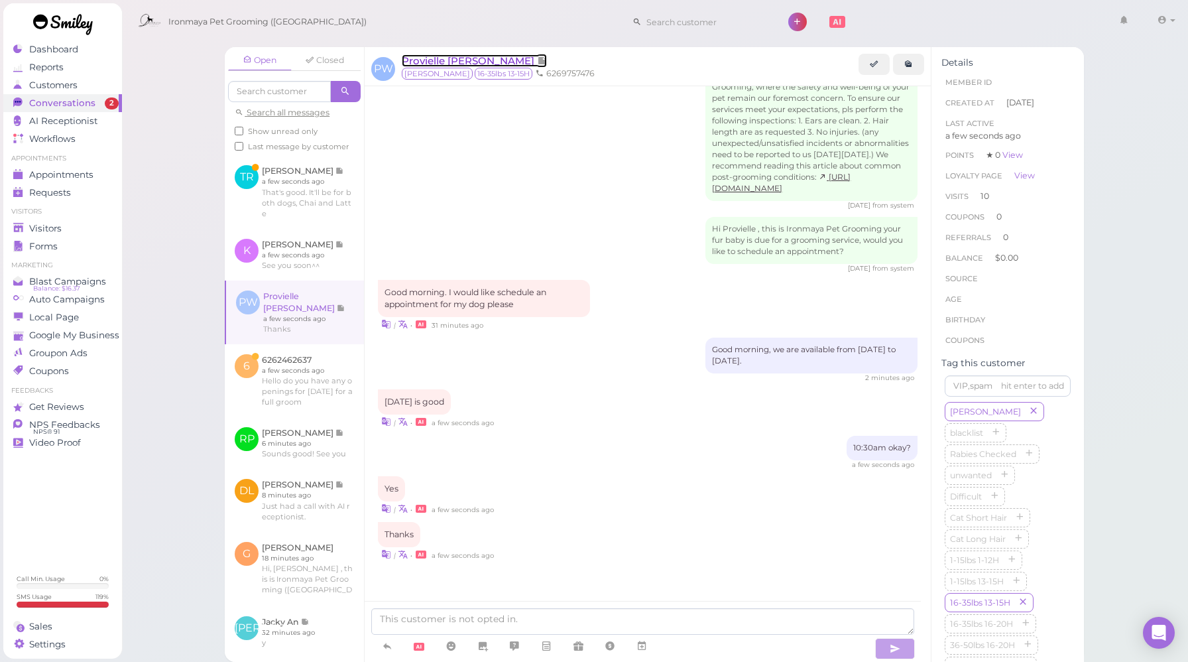
click at [460, 62] on span "Provielle [PERSON_NAME]" at bounding box center [469, 60] width 135 height 13
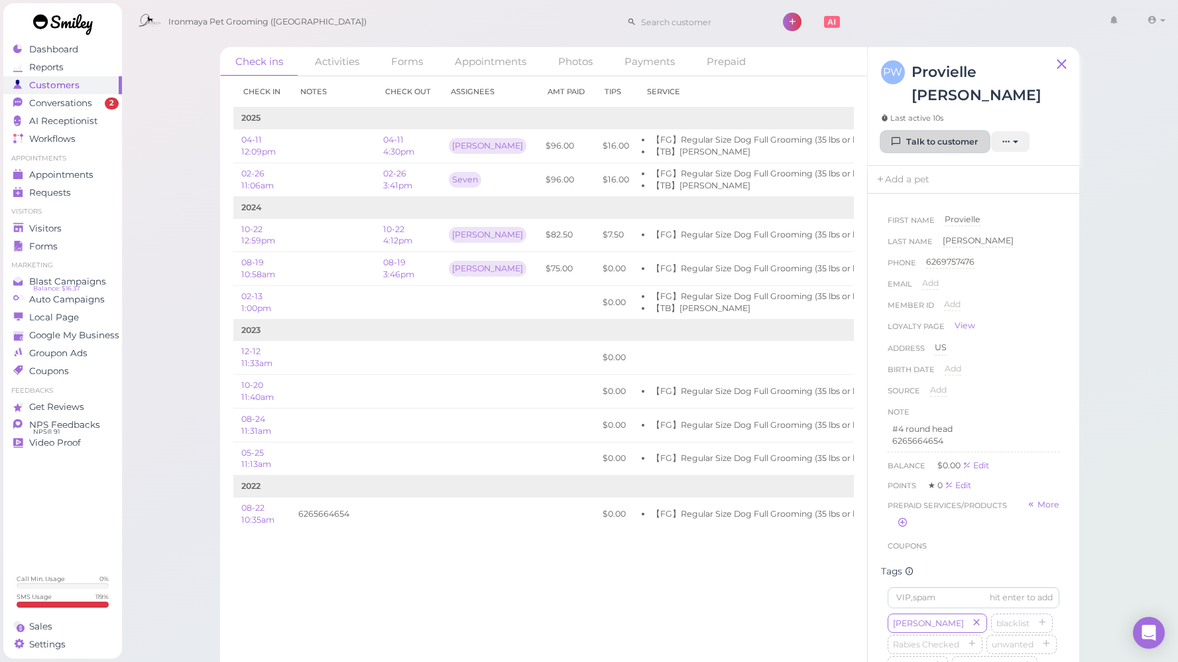
click at [940, 131] on link "Talk to customer" at bounding box center [935, 141] width 108 height 21
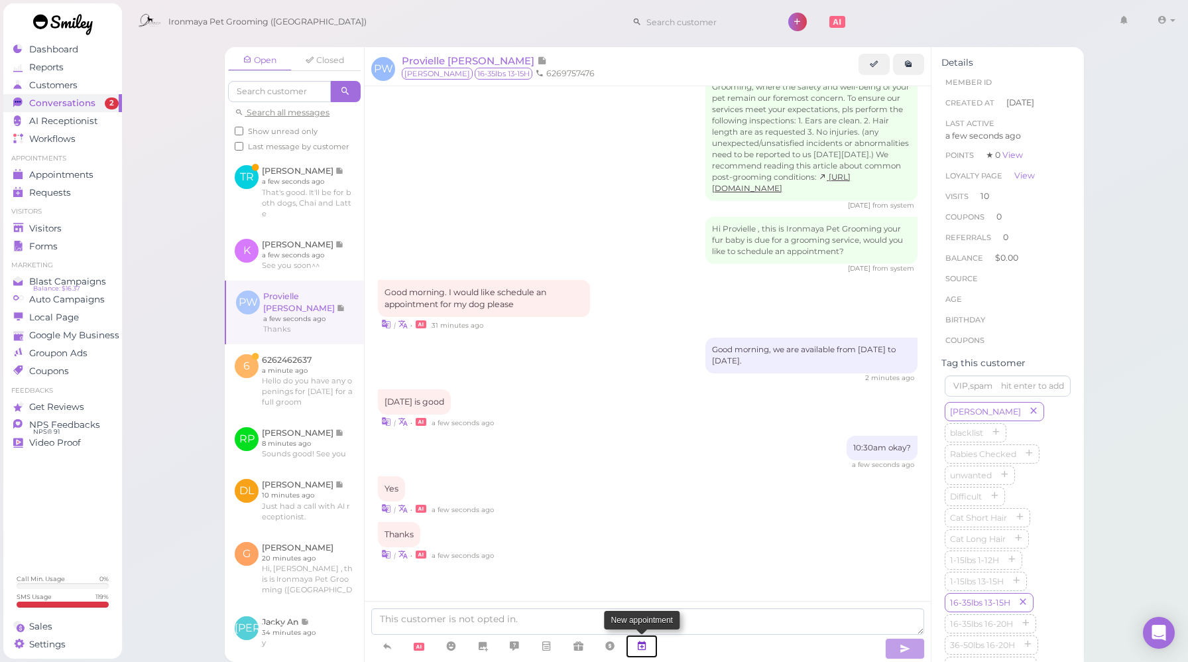
click at [643, 647] on icon at bounding box center [642, 645] width 11 height 13
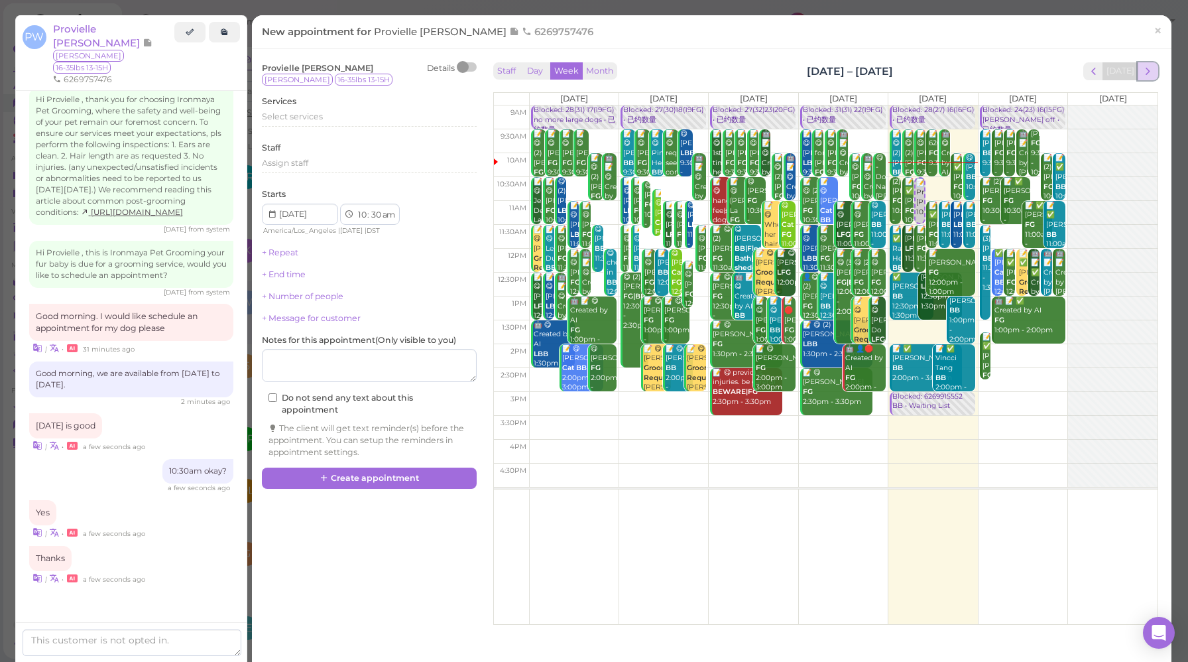
click at [1144, 70] on span "next" at bounding box center [1148, 71] width 13 height 13
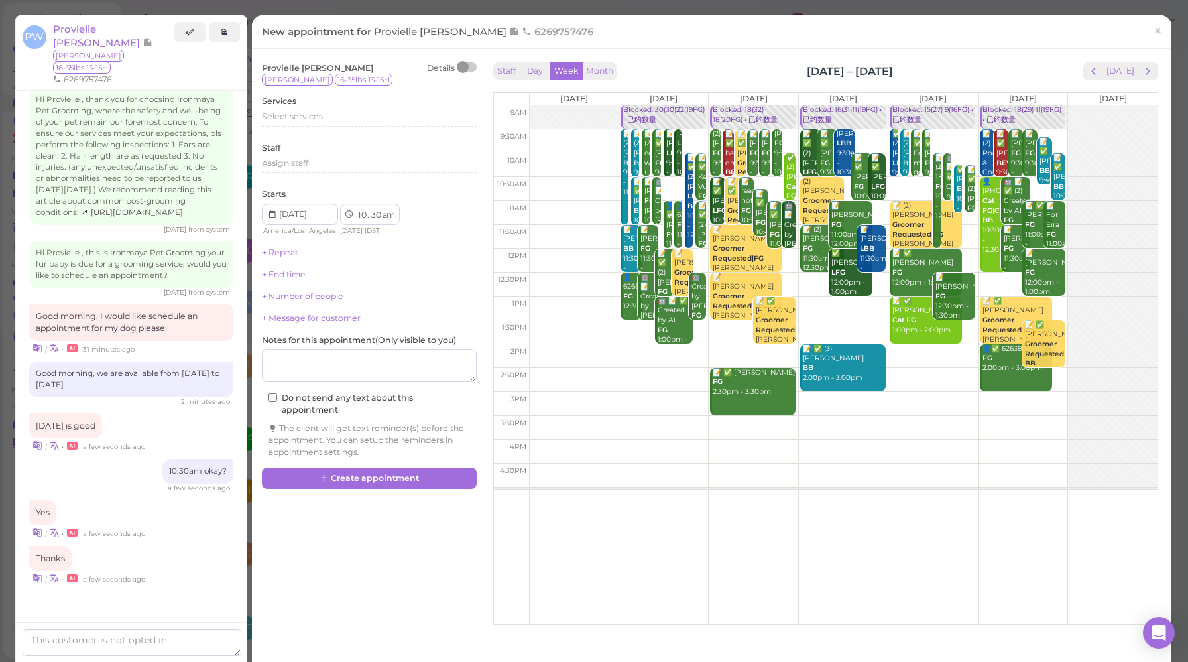
click at [761, 182] on td at bounding box center [843, 189] width 629 height 24
type input "[DATE]"
click at [292, 113] on span "Select services" at bounding box center [292, 116] width 61 height 10
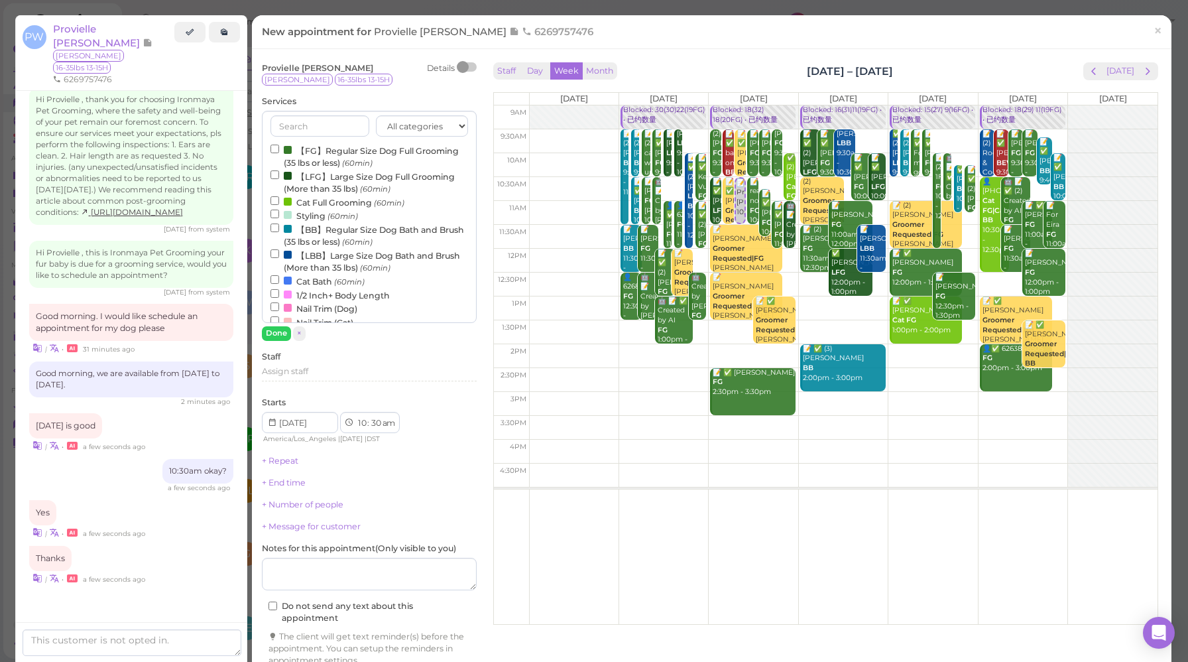
click at [361, 154] on label "【FG】Regular Size Dog Full Grooming (35 lbs or less) (60min)" at bounding box center [370, 156] width 198 height 26
click at [279, 153] on input "【FG】Regular Size Dog Full Grooming (35 lbs or less) (60min)" at bounding box center [275, 149] width 9 height 9
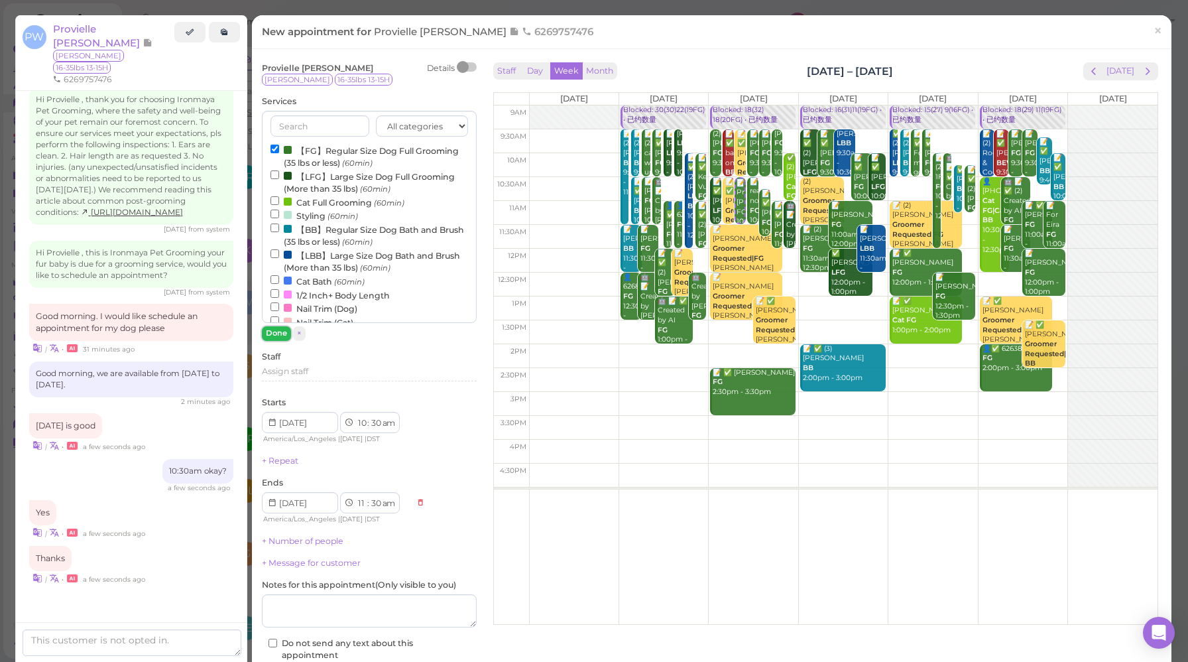
click at [281, 333] on button "Done" at bounding box center [276, 333] width 29 height 14
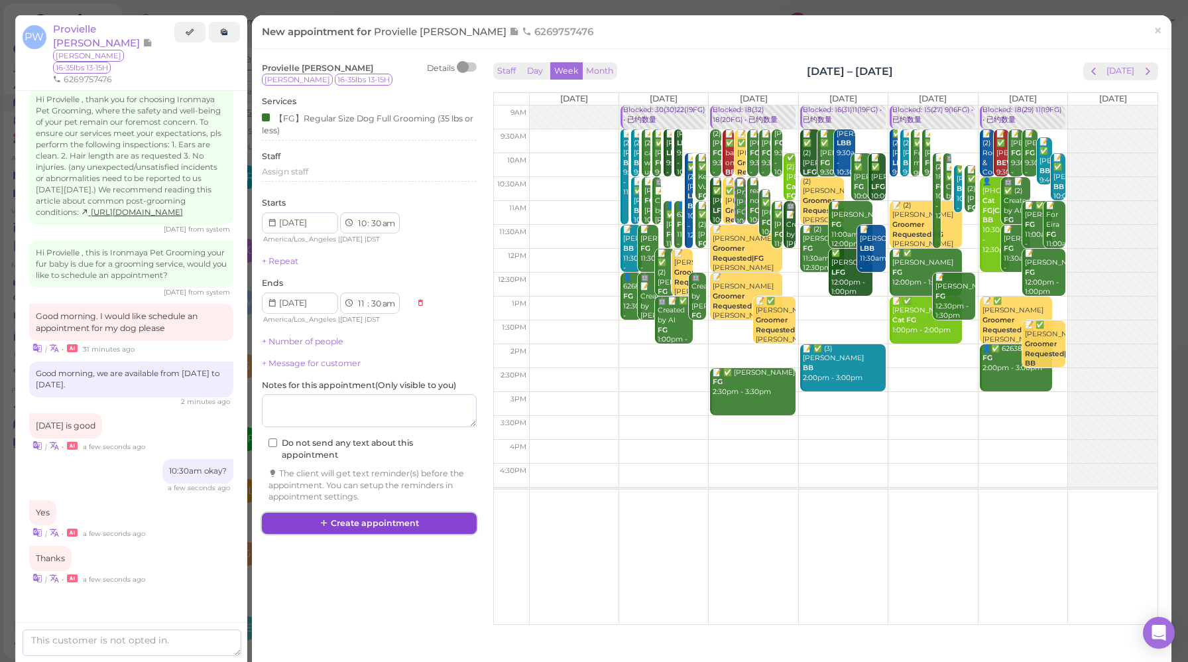
click at [369, 529] on button "Create appointment" at bounding box center [369, 523] width 215 height 21
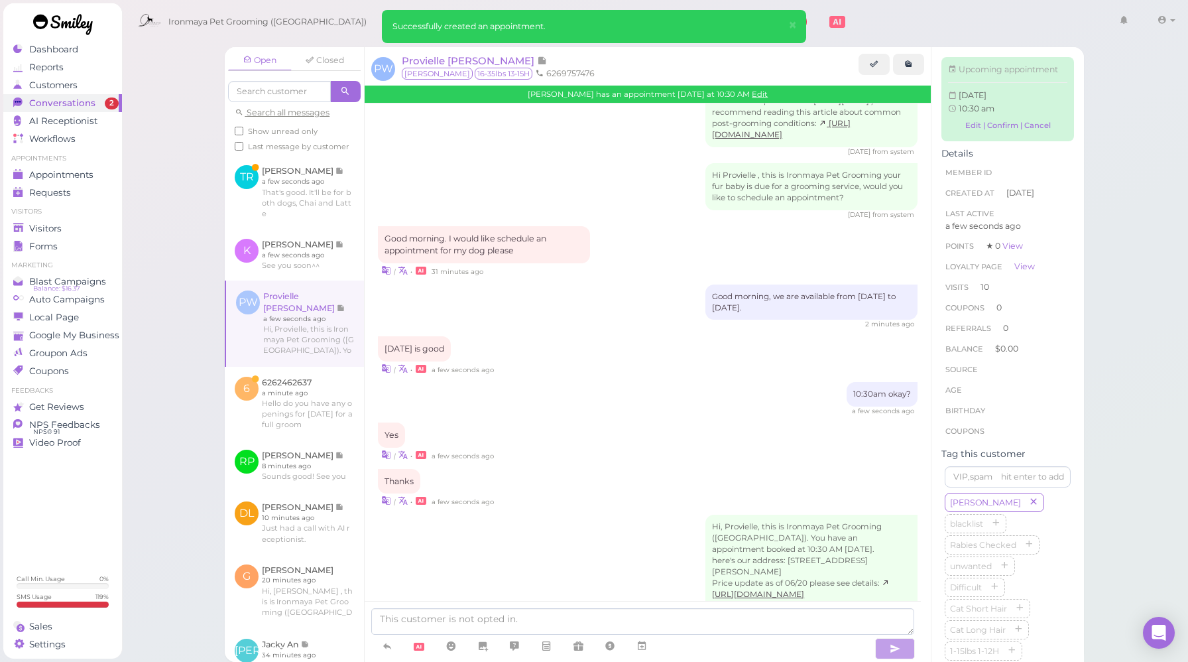
scroll to position [1652, 0]
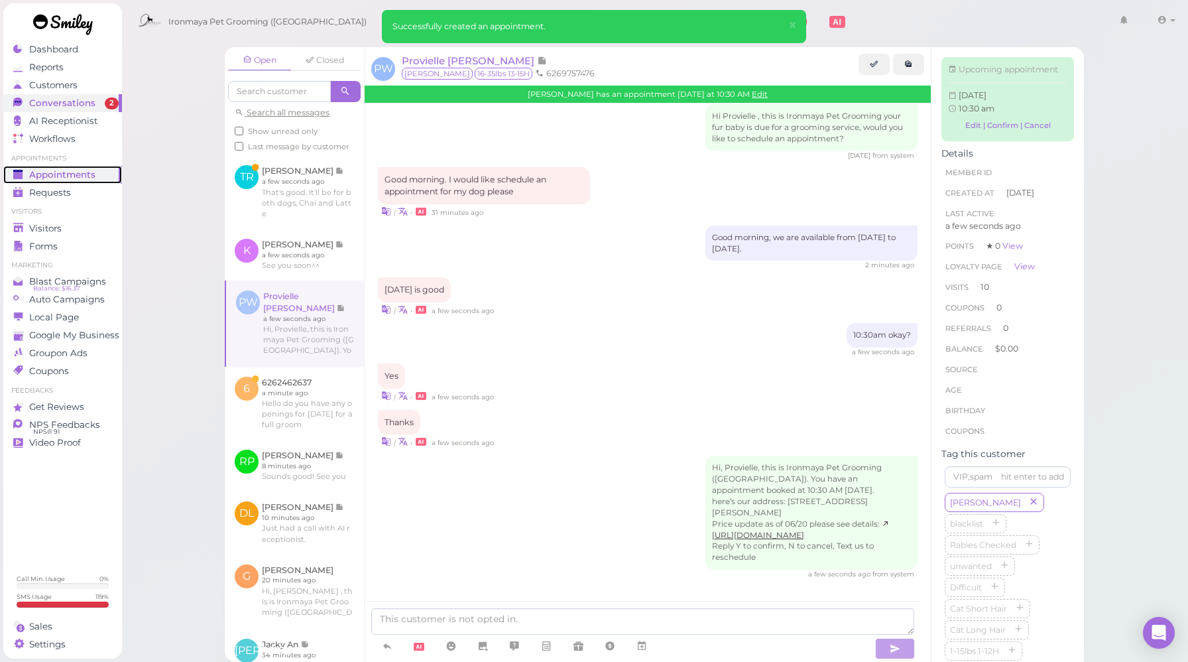
click at [74, 174] on span "Appointments" at bounding box center [62, 174] width 66 height 11
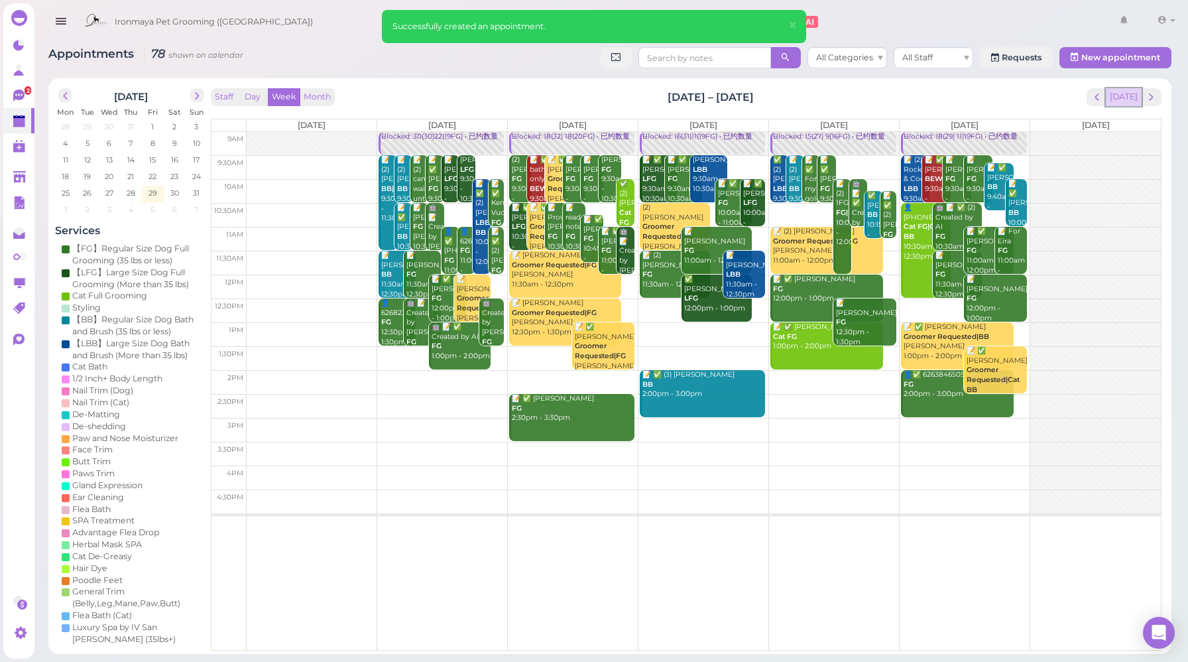
click at [1126, 99] on button "[DATE]" at bounding box center [1124, 97] width 36 height 18
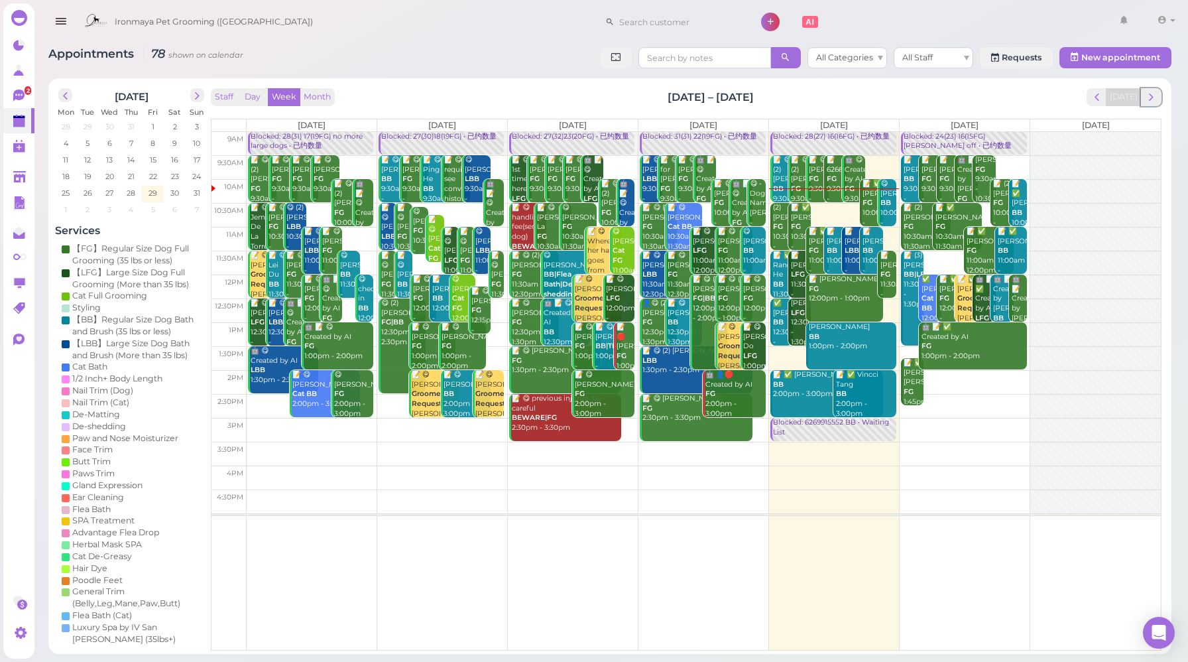
click at [1158, 95] on button "next" at bounding box center [1151, 97] width 21 height 18
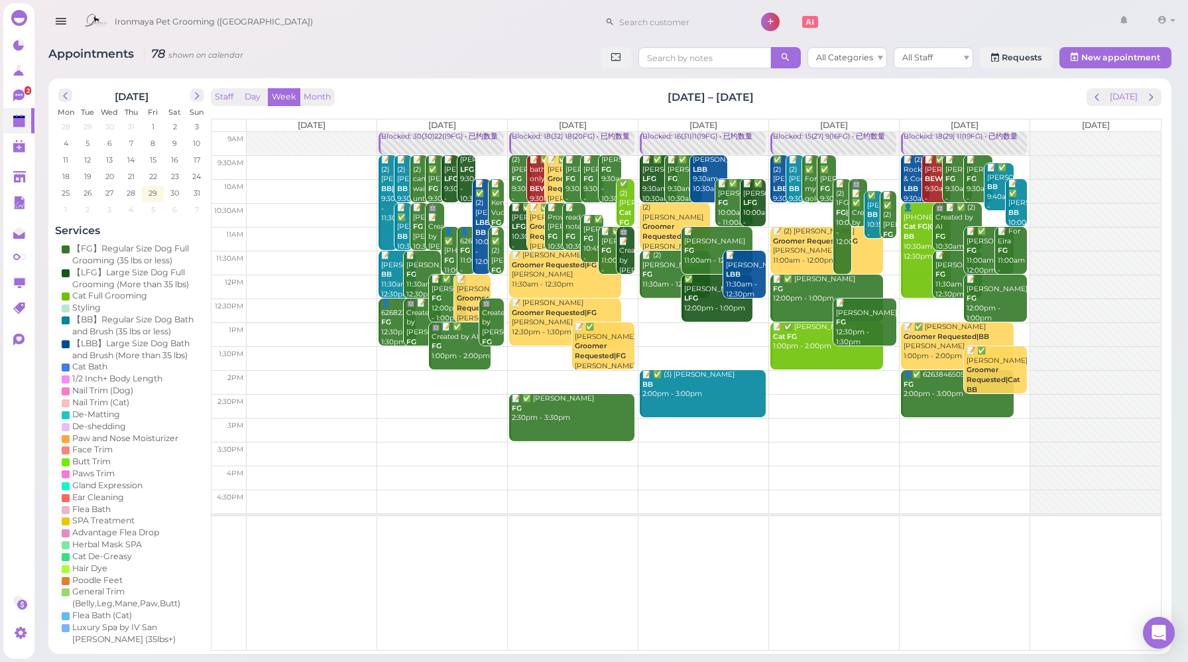
click at [564, 138] on div "Blocked: 18(32) 18(20FG) • 已约数量" at bounding box center [572, 137] width 123 height 10
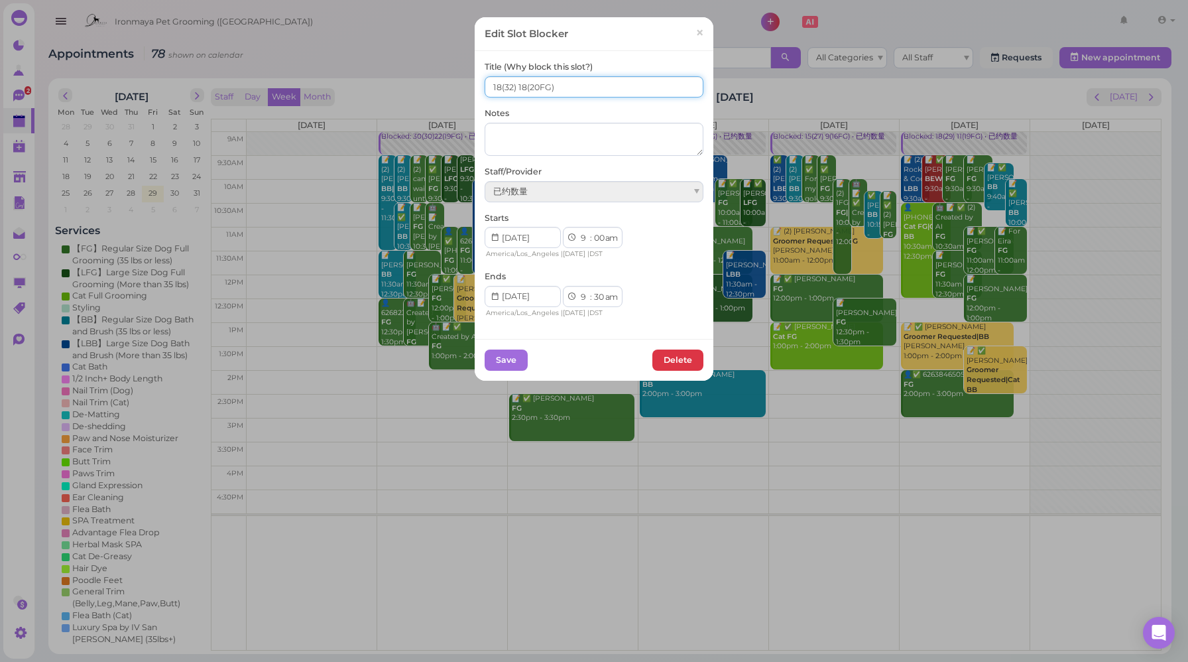
click at [520, 85] on input "18(32) 18(20FG)" at bounding box center [594, 86] width 219 height 21
click at [496, 86] on input "18(32) 19(20FG)" at bounding box center [594, 86] width 219 height 21
type input "19(32) 19(20FG)"
click at [499, 366] on button "Save" at bounding box center [506, 359] width 43 height 21
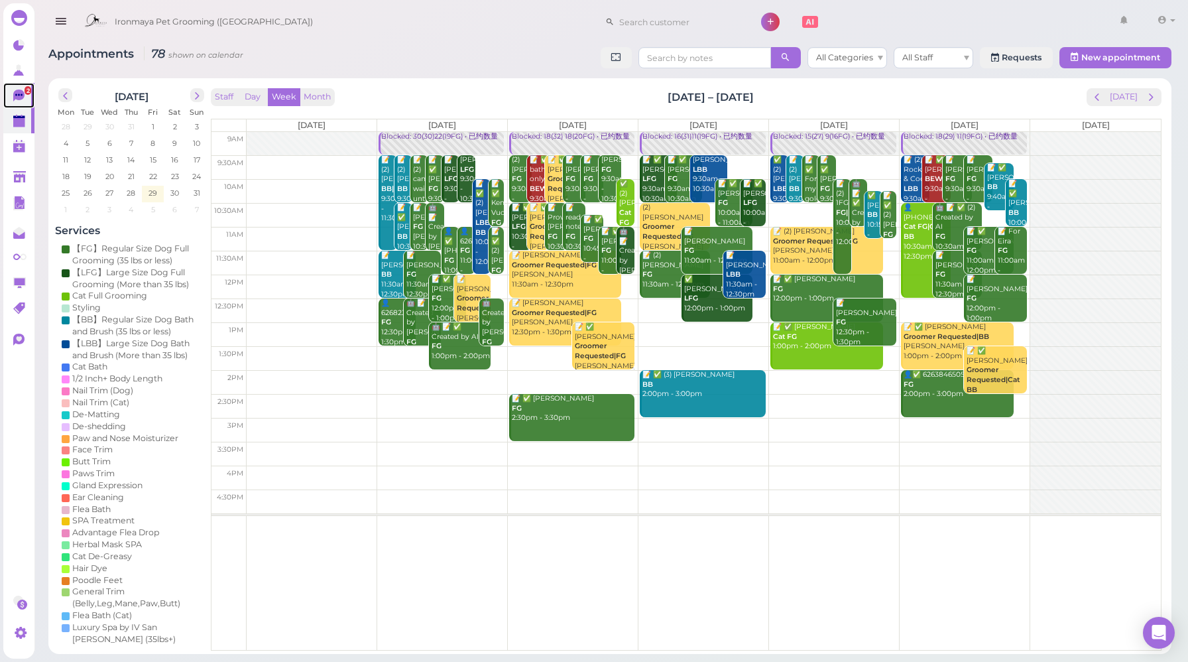
click at [25, 97] on icon at bounding box center [20, 97] width 14 height 14
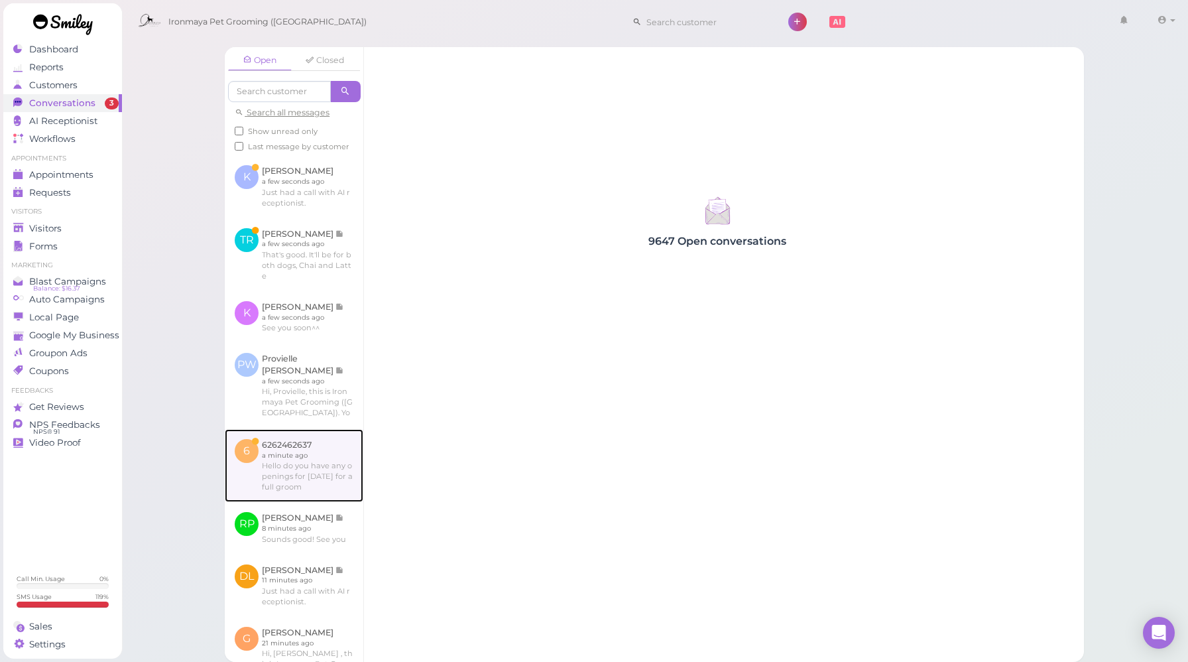
click at [327, 495] on link at bounding box center [294, 465] width 139 height 73
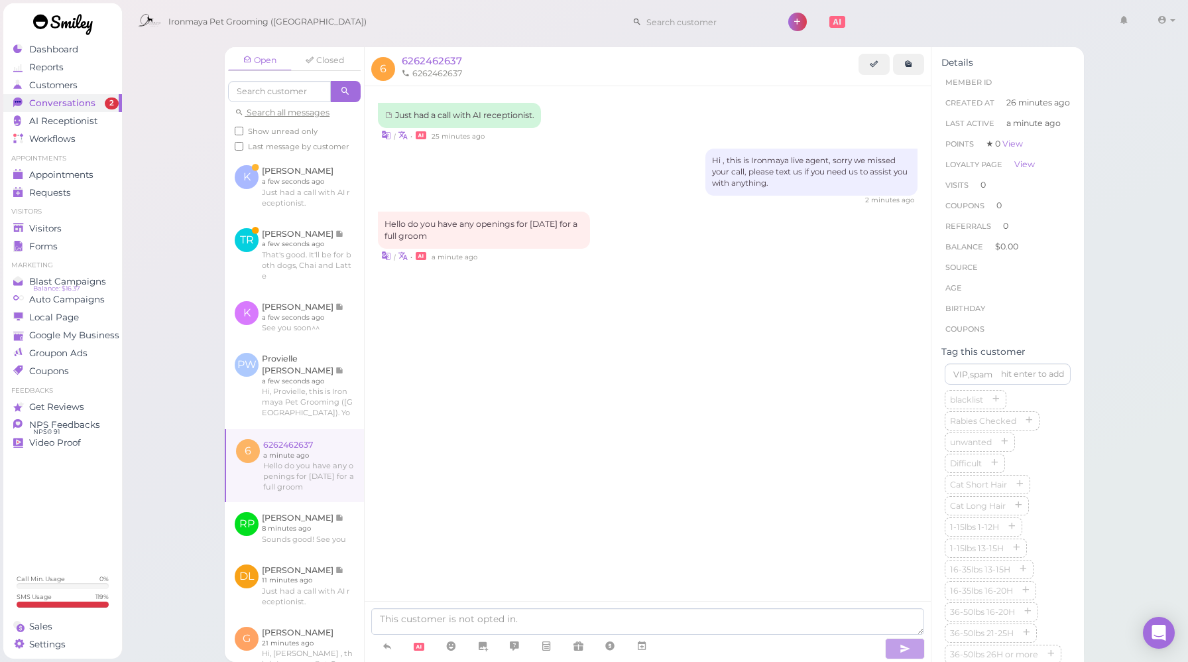
click at [489, 439] on div "Just had a call with AI receptionist. | • 25 minutes ago Hi , this is [PERSON_N…" at bounding box center [648, 362] width 566 height 552
click at [485, 441] on div "Just had a call with AI receptionist. | • 25 minutes ago Hi , this is [PERSON_N…" at bounding box center [648, 362] width 566 height 552
click at [650, 646] on link at bounding box center [642, 646] width 32 height 23
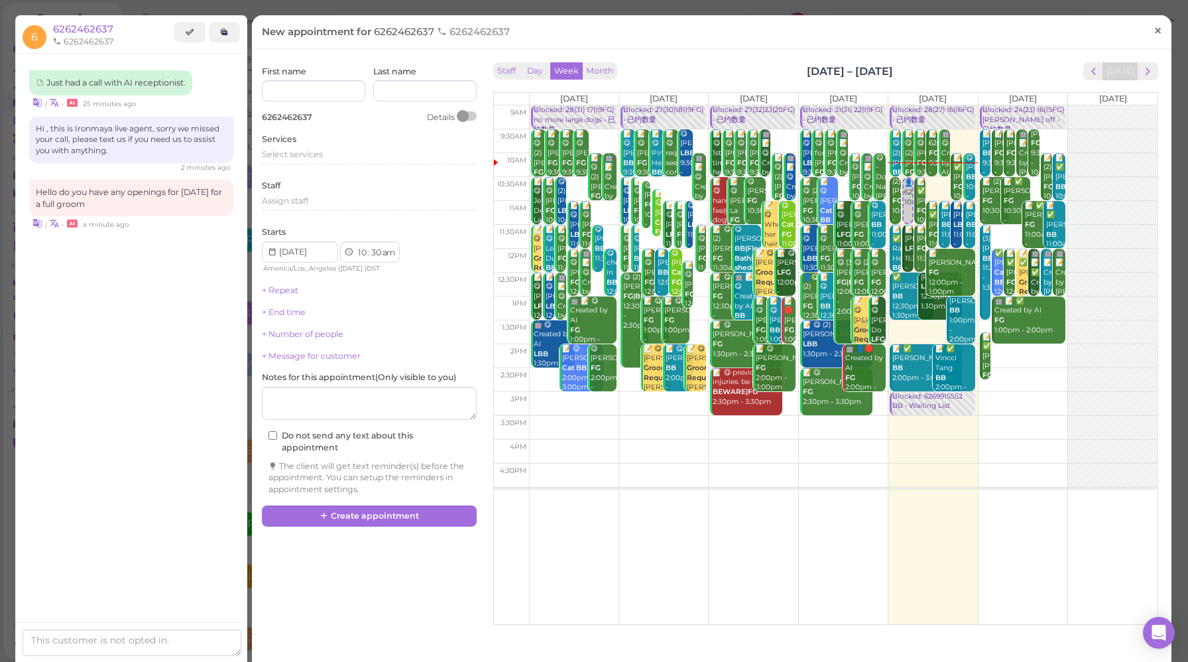
click at [1154, 32] on span "×" at bounding box center [1158, 30] width 9 height 19
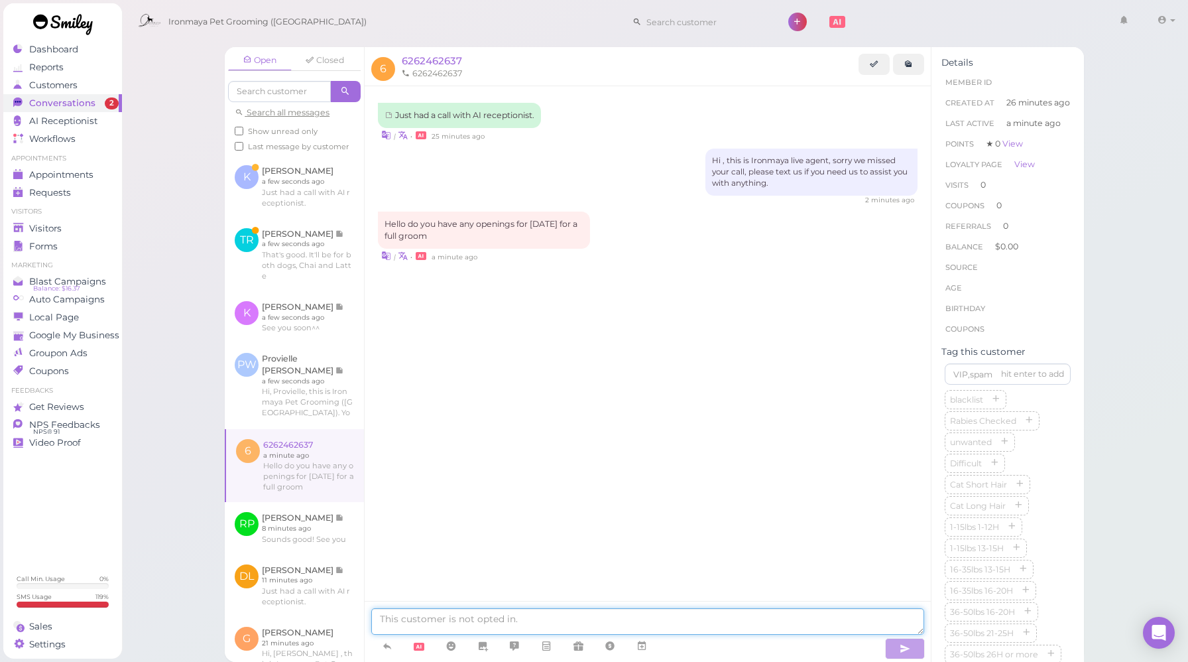
click at [501, 619] on textarea at bounding box center [647, 621] width 553 height 27
paste textarea "Good morning, we are available from [DATE] to [DATE]."
click at [453, 616] on textarea "Good morning, we are available from [DATE] to [DATE]." at bounding box center [647, 621] width 553 height 27
click at [469, 621] on textarea "Good morning, we are available from [DATE] to [DATE]." at bounding box center [647, 621] width 553 height 27
click at [612, 618] on textarea "Good morning, we fully booked this week, and are available from [DATE] to [DATE…" at bounding box center [647, 621] width 553 height 27
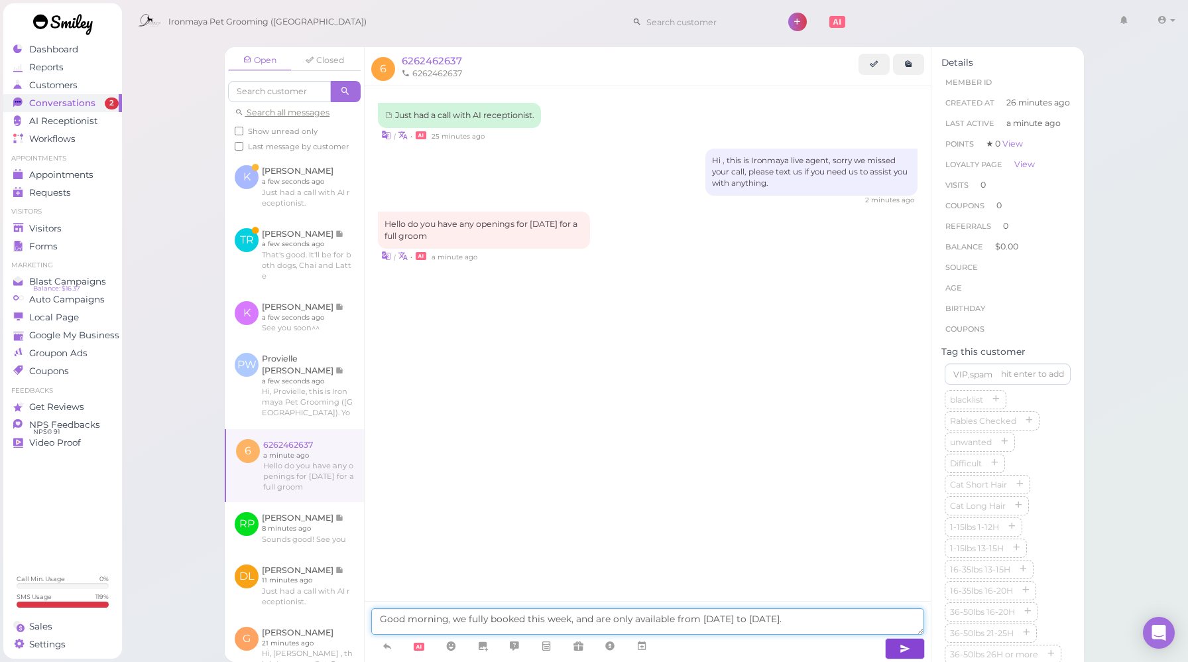
type textarea "Good morning, we fully booked this week, and are only available from [DATE] to …"
click at [915, 652] on button "button" at bounding box center [905, 648] width 40 height 21
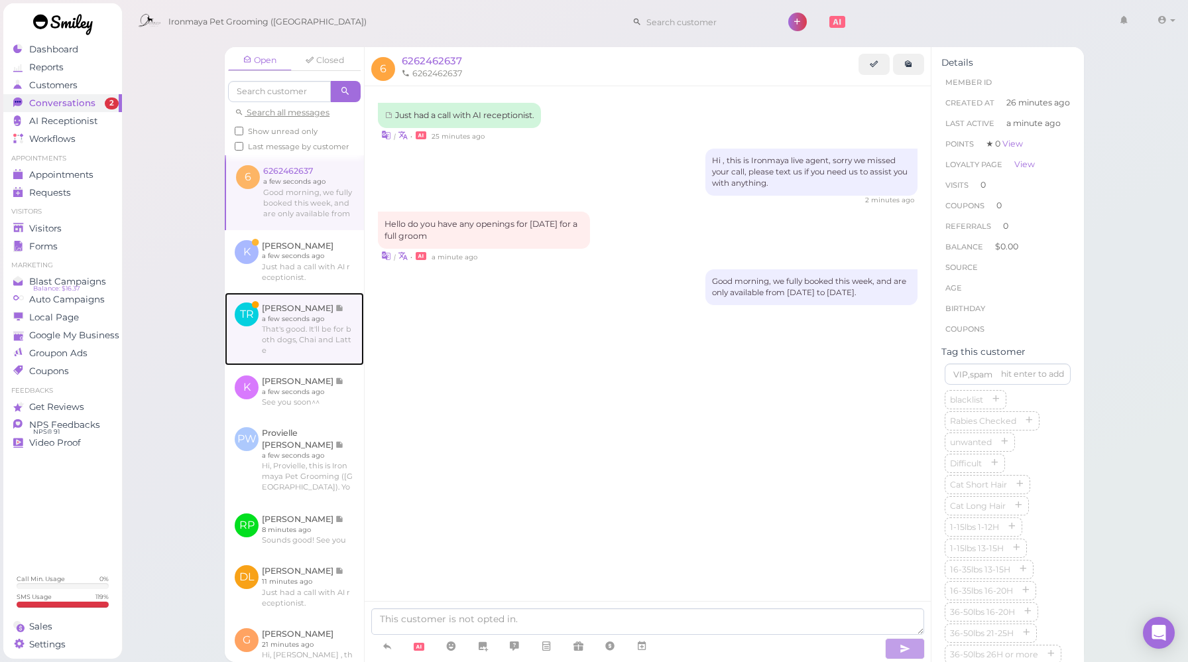
click at [326, 337] on link at bounding box center [294, 328] width 139 height 73
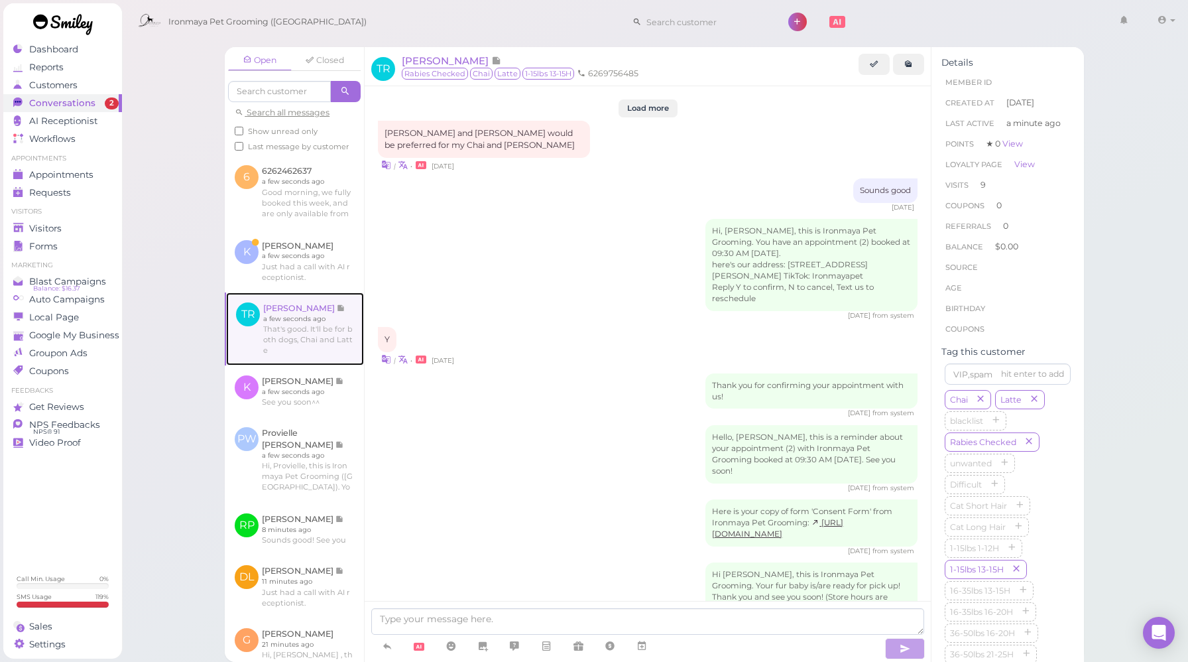
scroll to position [1662, 0]
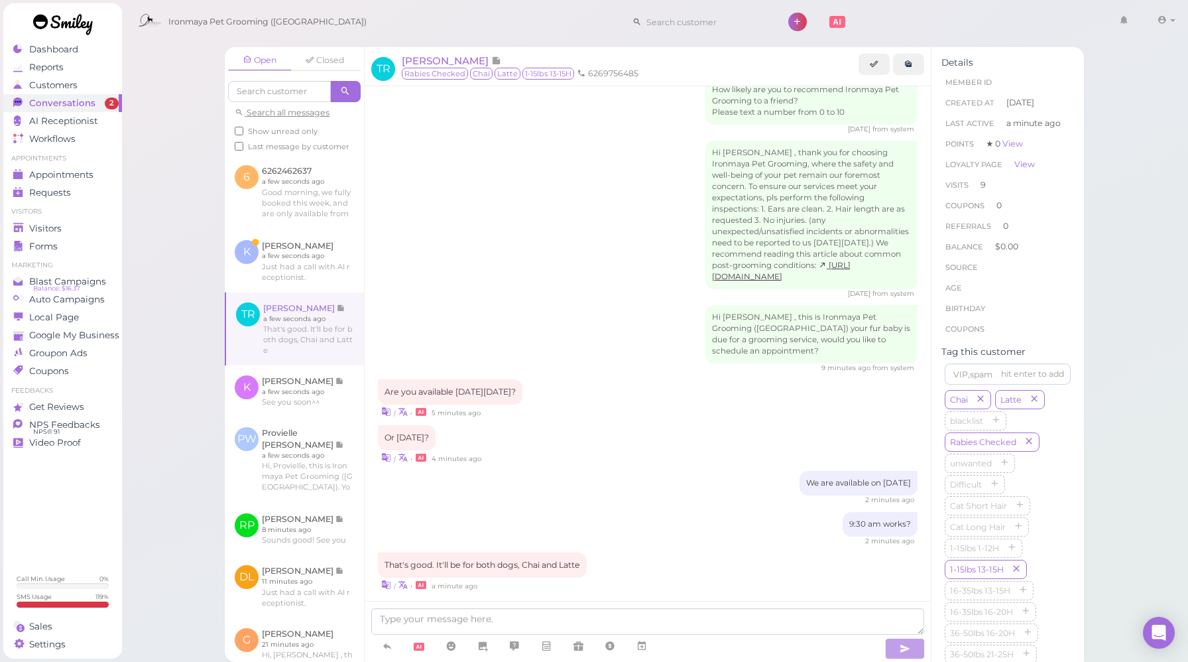
click at [674, 495] on div "2 minutes ago" at bounding box center [648, 499] width 540 height 9
click at [467, 62] on span "[PERSON_NAME]" at bounding box center [447, 60] width 90 height 13
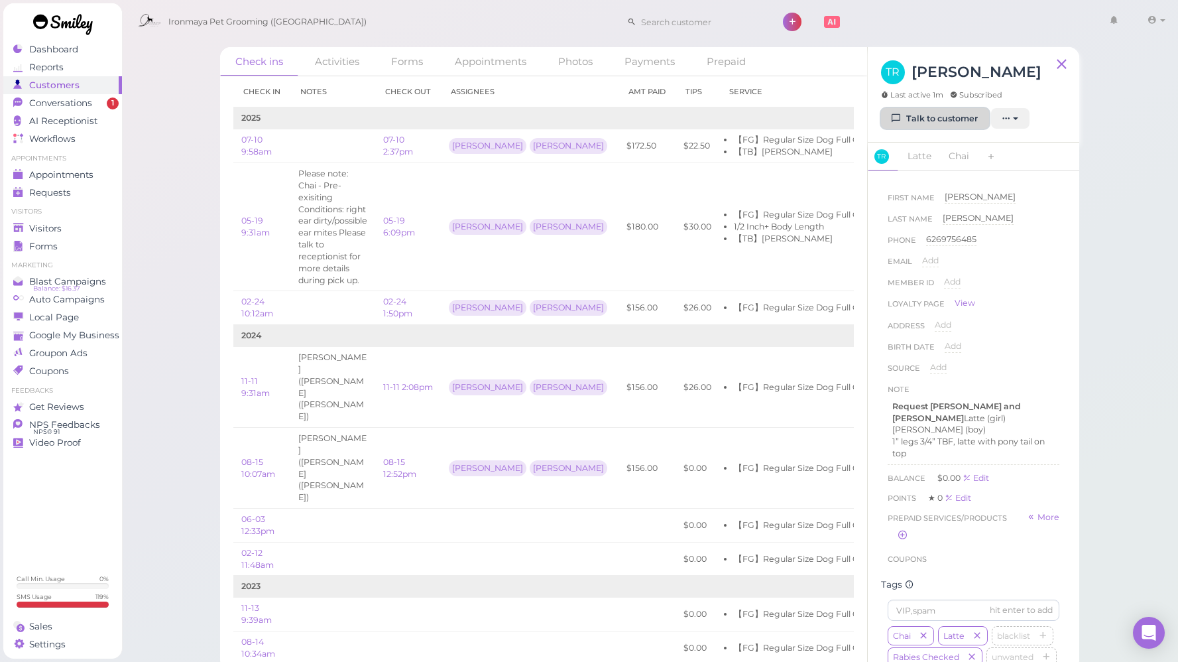
click at [952, 115] on link "Talk to customer" at bounding box center [935, 118] width 108 height 21
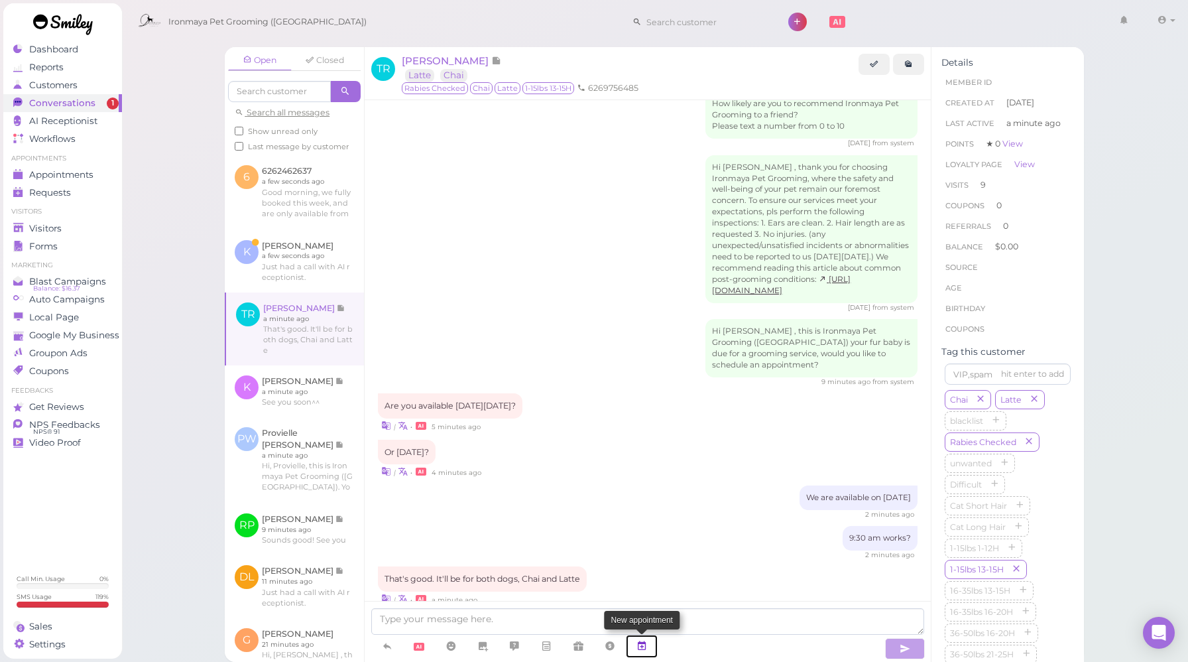
click at [647, 646] on icon at bounding box center [642, 645] width 11 height 13
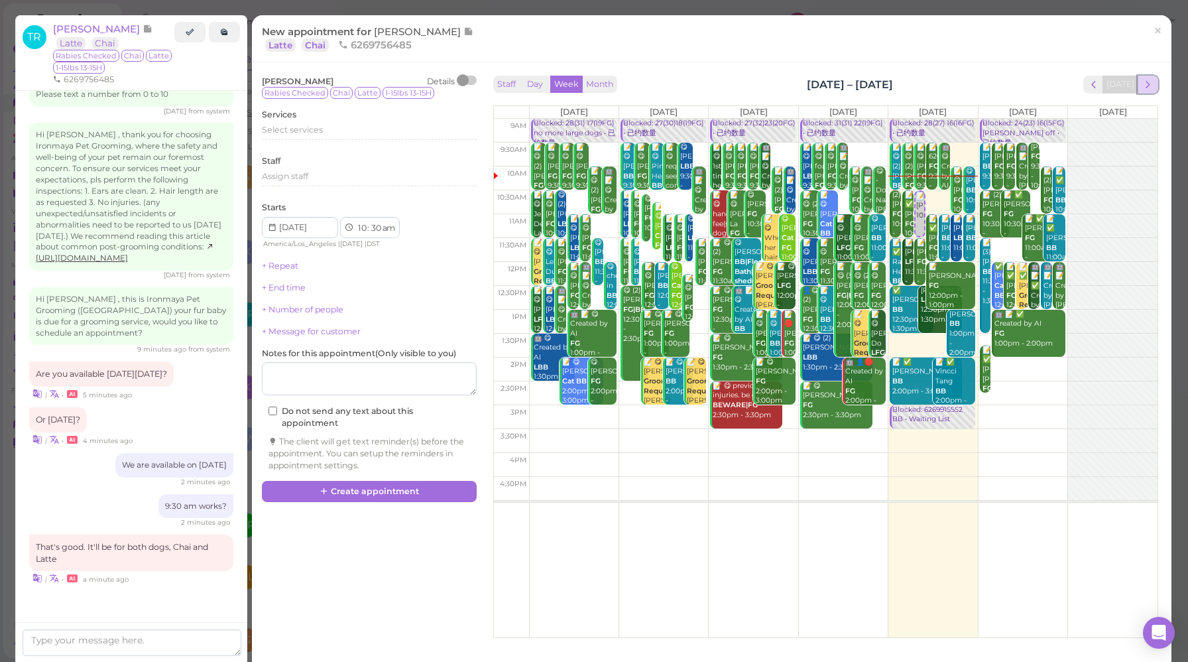
click at [1142, 88] on span "next" at bounding box center [1148, 84] width 13 height 13
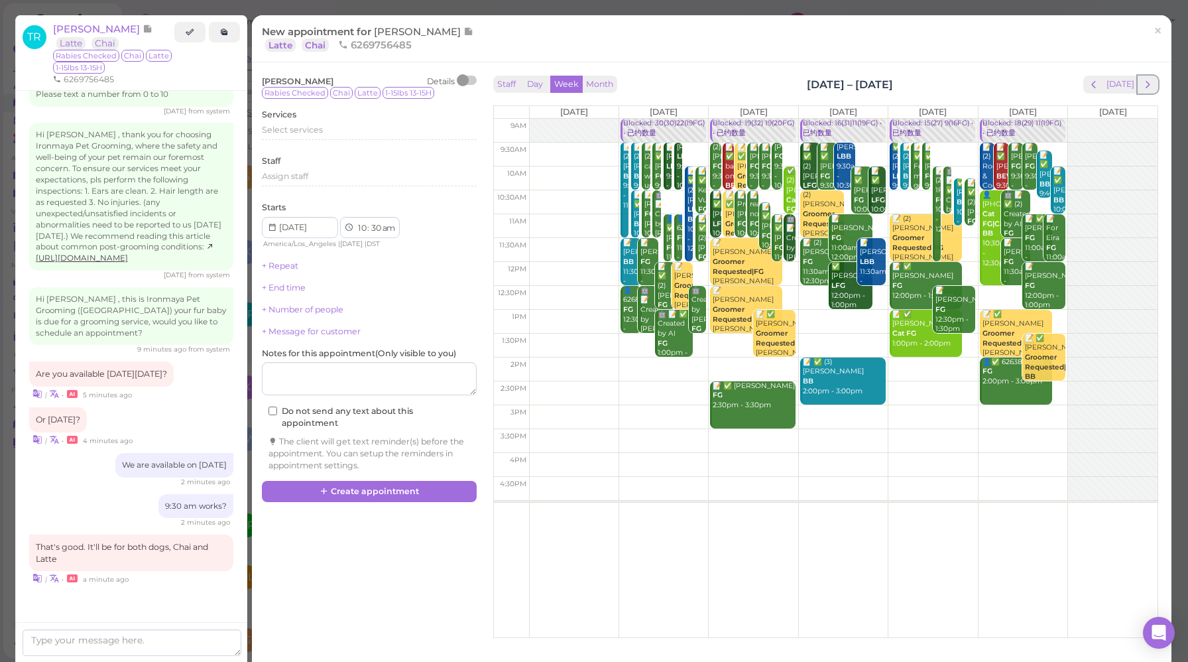
click at [1142, 88] on span "next" at bounding box center [1148, 84] width 13 height 13
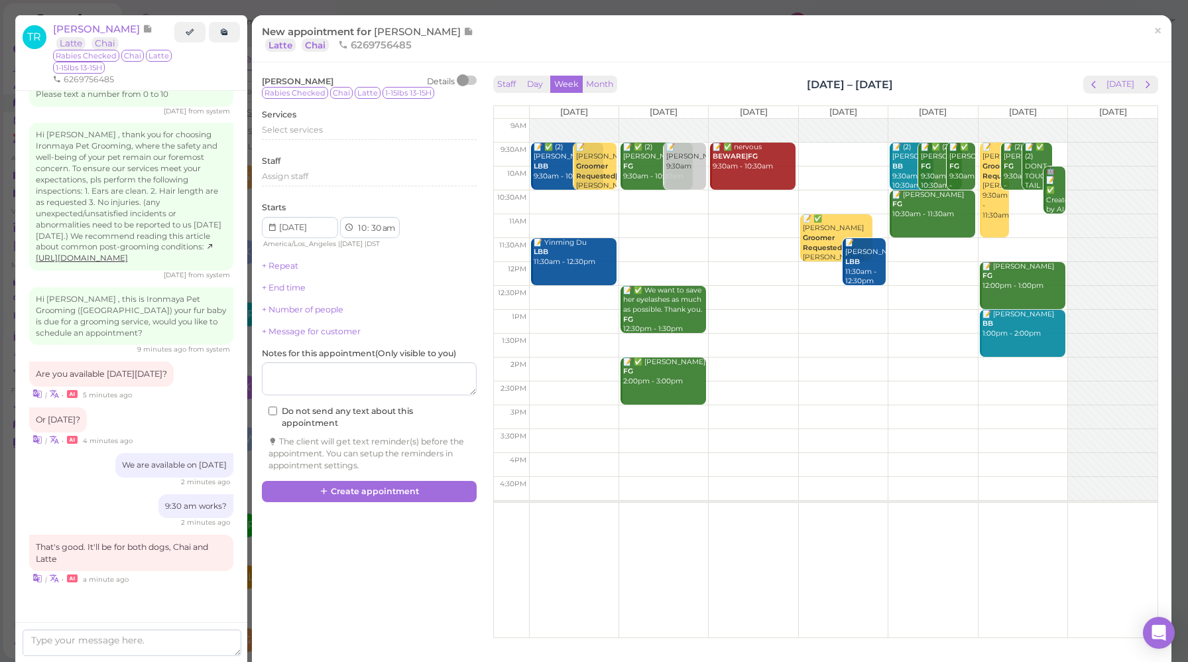
click at [615, 147] on td at bounding box center [843, 155] width 629 height 24
type input "[DATE]"
select select "9"
click at [299, 129] on span "Select services" at bounding box center [292, 130] width 61 height 10
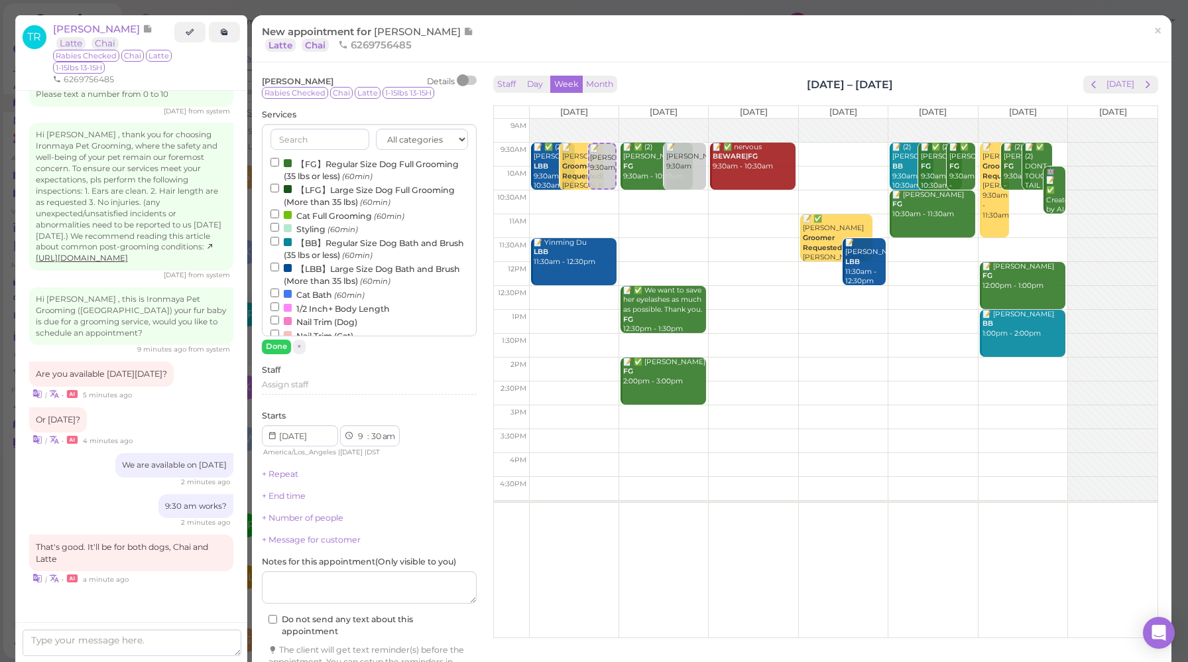
click at [352, 164] on label "【FG】Regular Size Dog Full Grooming (35 lbs or less) (60min)" at bounding box center [370, 169] width 198 height 26
click at [279, 164] on input "【FG】Regular Size Dog Full Grooming (35 lbs or less) (60min)" at bounding box center [275, 162] width 9 height 9
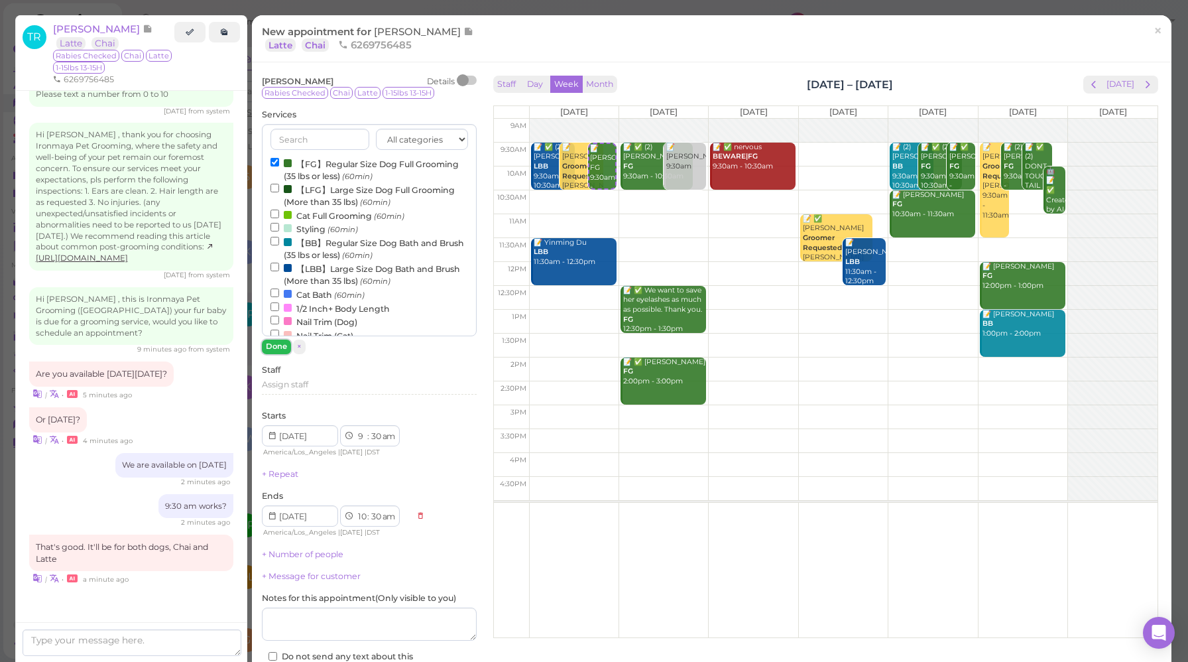
click at [284, 345] on button "Done" at bounding box center [276, 346] width 29 height 14
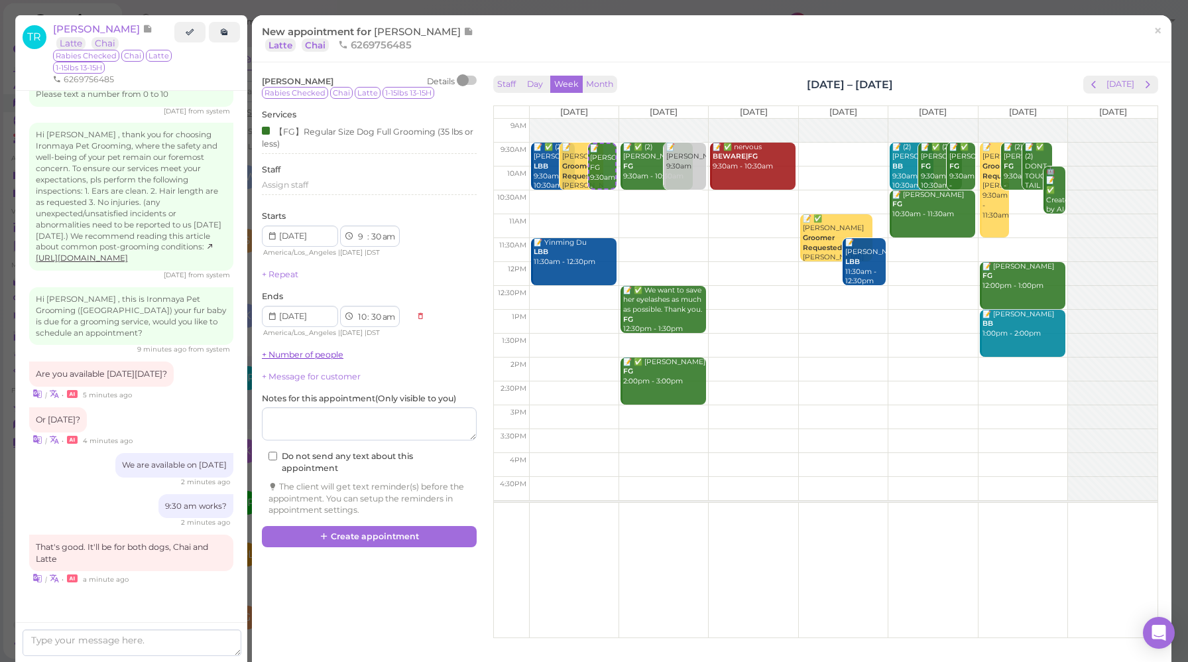
click at [304, 357] on link "+ Number of people" at bounding box center [303, 354] width 82 height 10
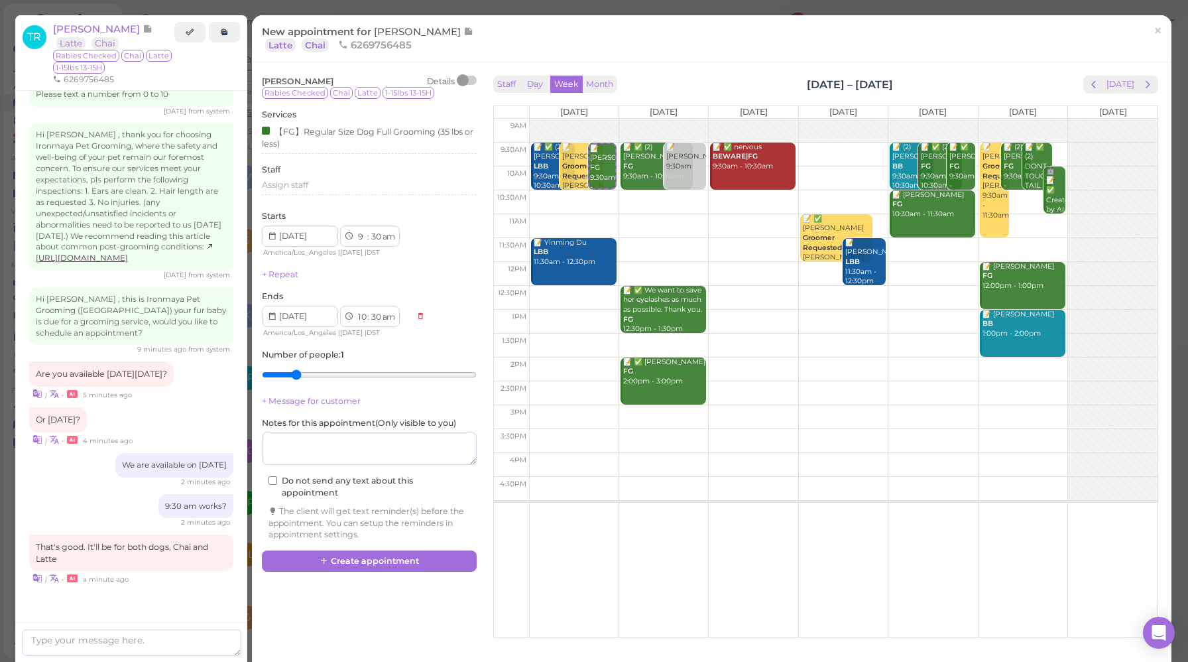
type input "2"
click at [286, 377] on input "range" at bounding box center [369, 374] width 215 height 21
click at [393, 563] on button "Create appointment" at bounding box center [369, 560] width 215 height 21
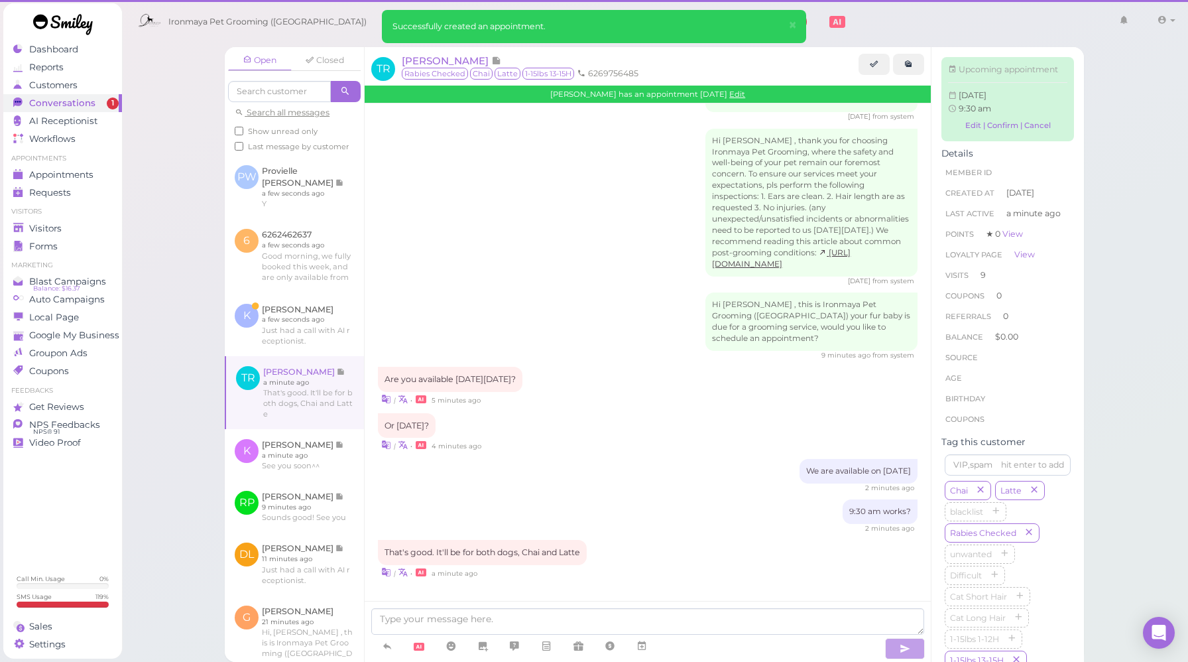
scroll to position [1662, 0]
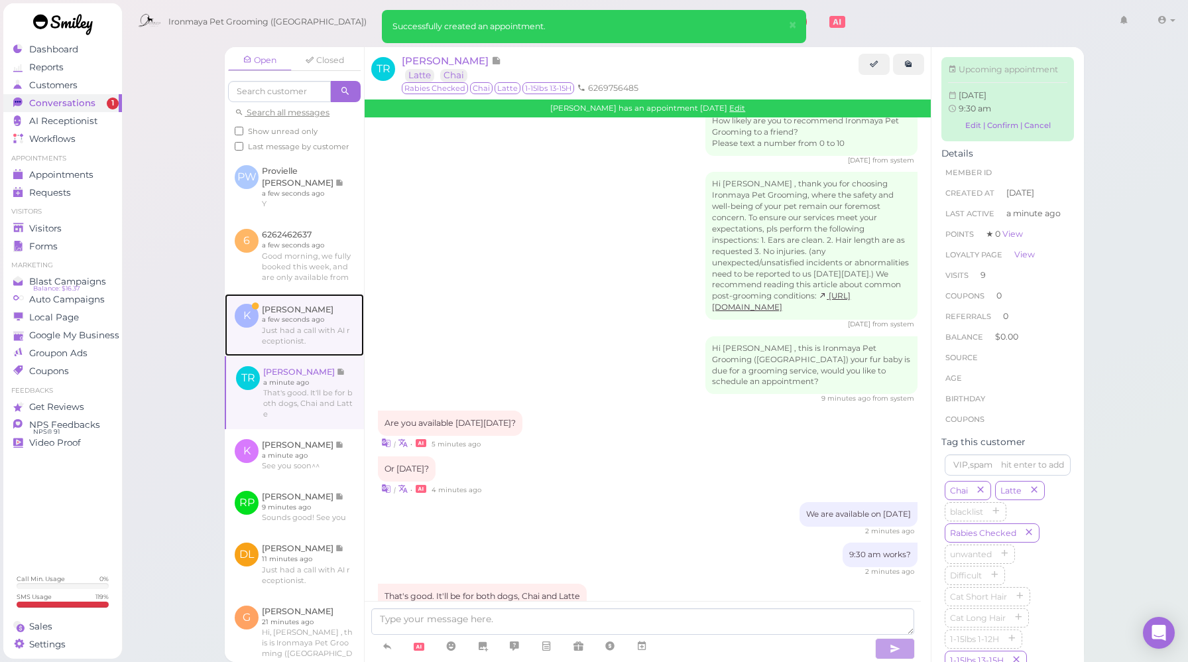
click at [289, 330] on link at bounding box center [294, 325] width 139 height 62
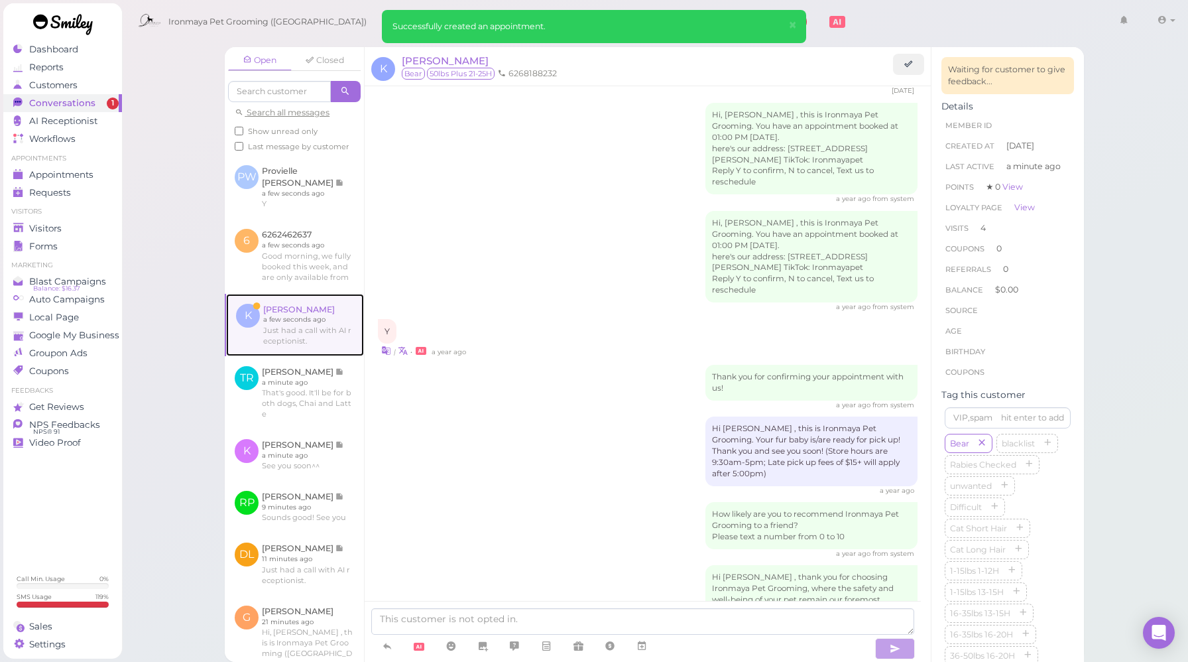
scroll to position [1884, 0]
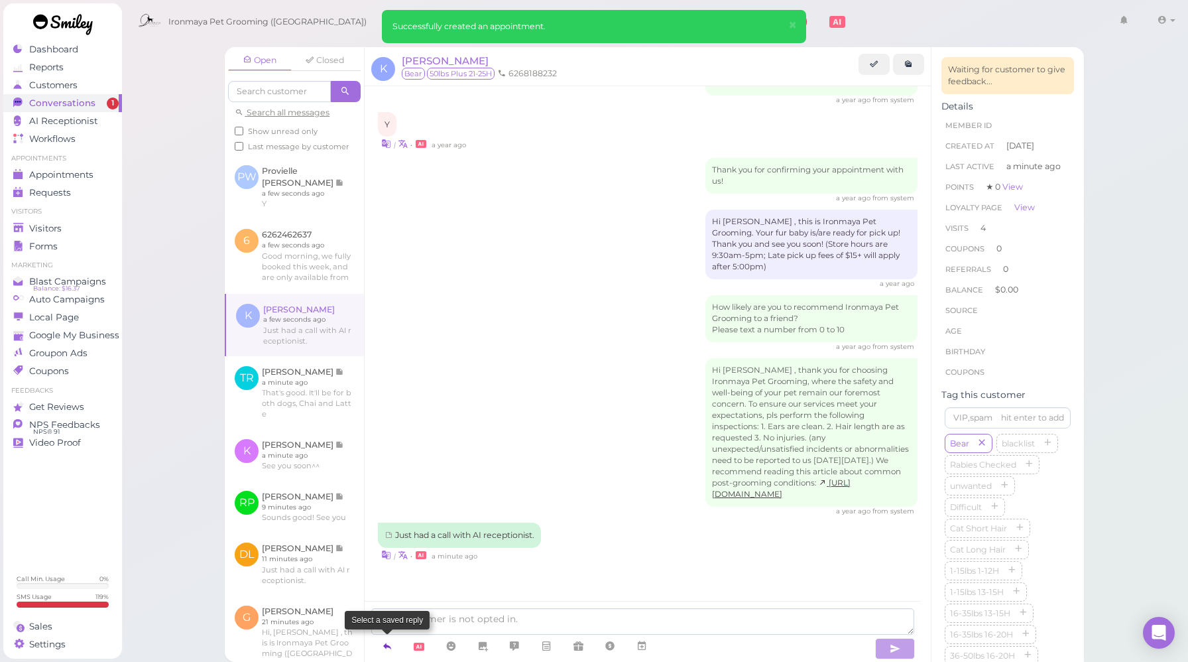
click at [388, 651] on icon at bounding box center [387, 645] width 11 height 13
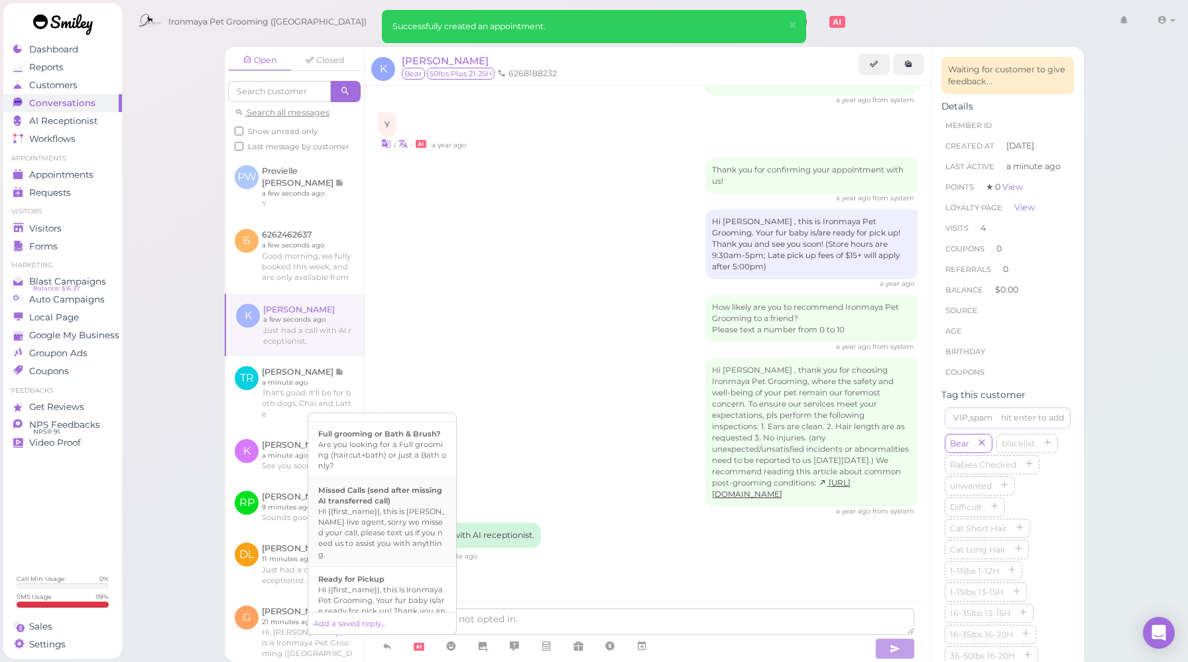
scroll to position [417, 0]
click at [401, 504] on b "Missed Calls (send after missing AI transferred call)" at bounding box center [380, 494] width 124 height 20
type textarea "Hi {{first_name}}, this is [PERSON_NAME] live agent, sorry we missed your call,…"
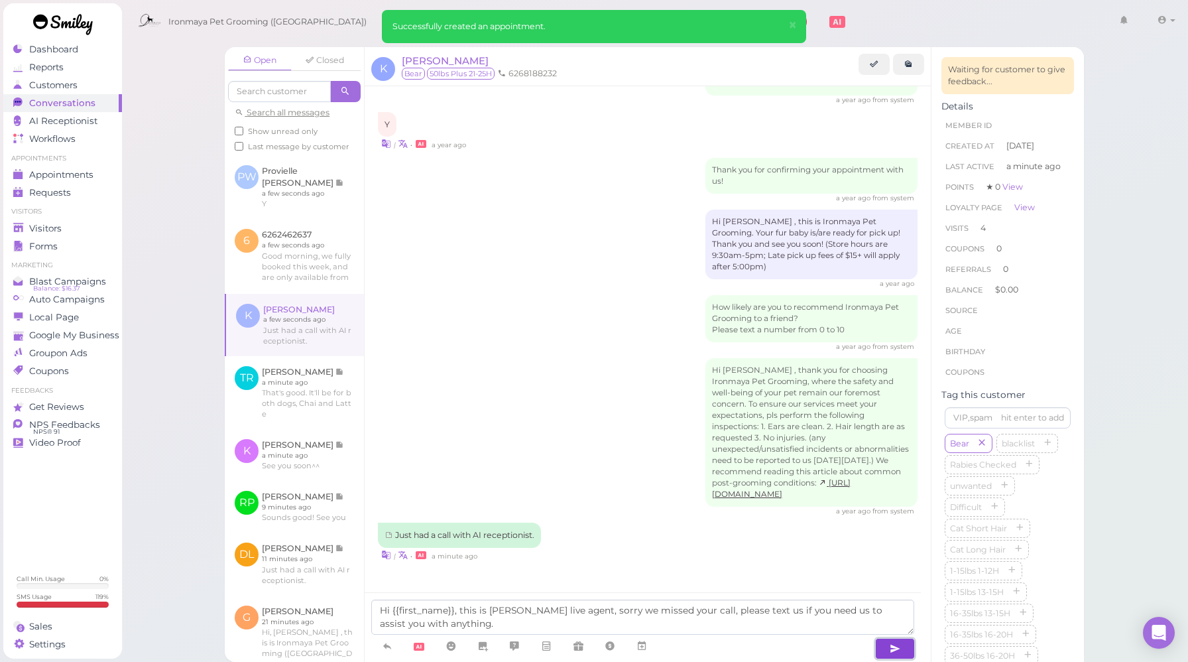
click at [890, 653] on icon "button" at bounding box center [895, 648] width 11 height 13
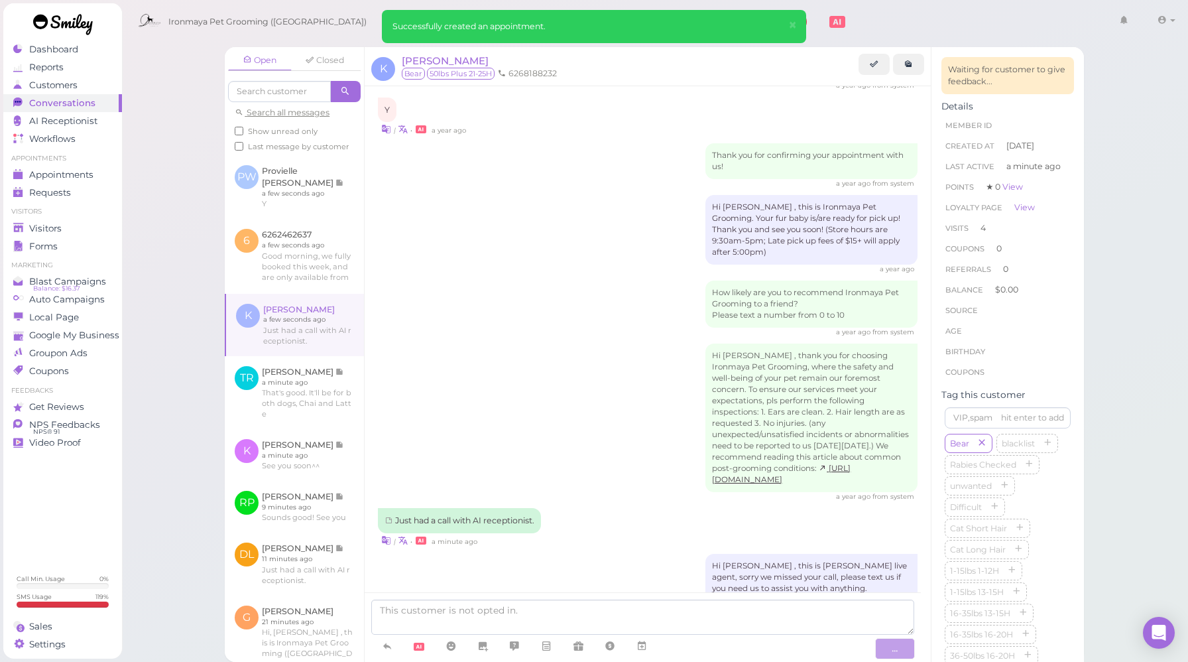
scroll to position [1937, 0]
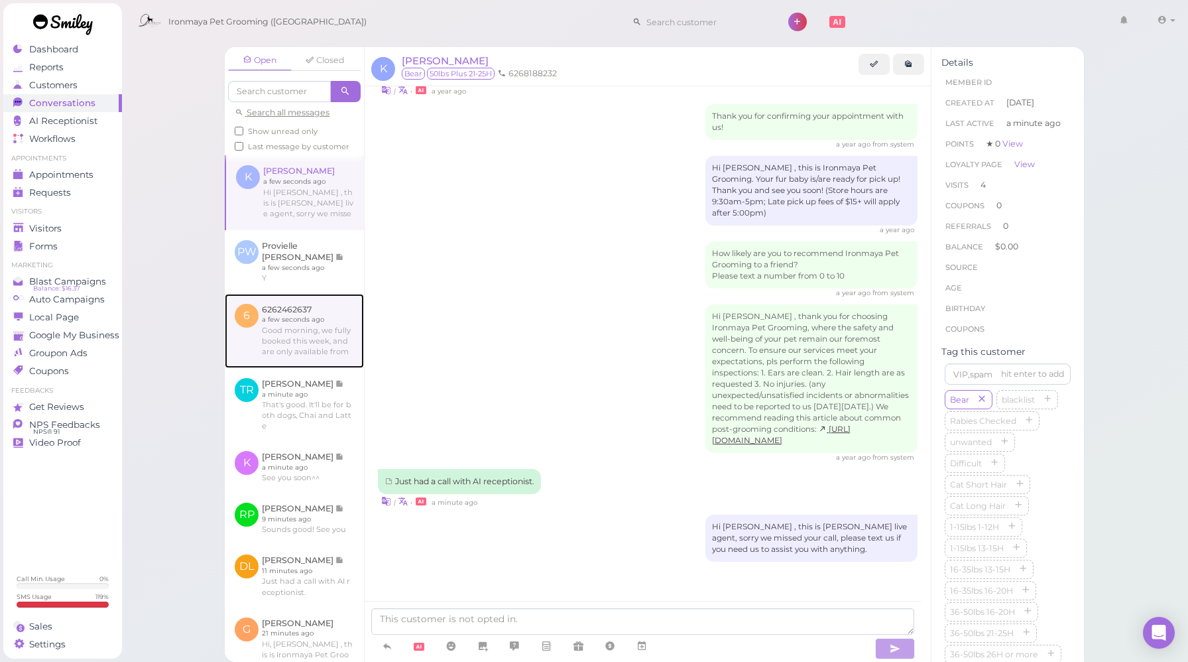
click at [294, 335] on link at bounding box center [294, 331] width 139 height 74
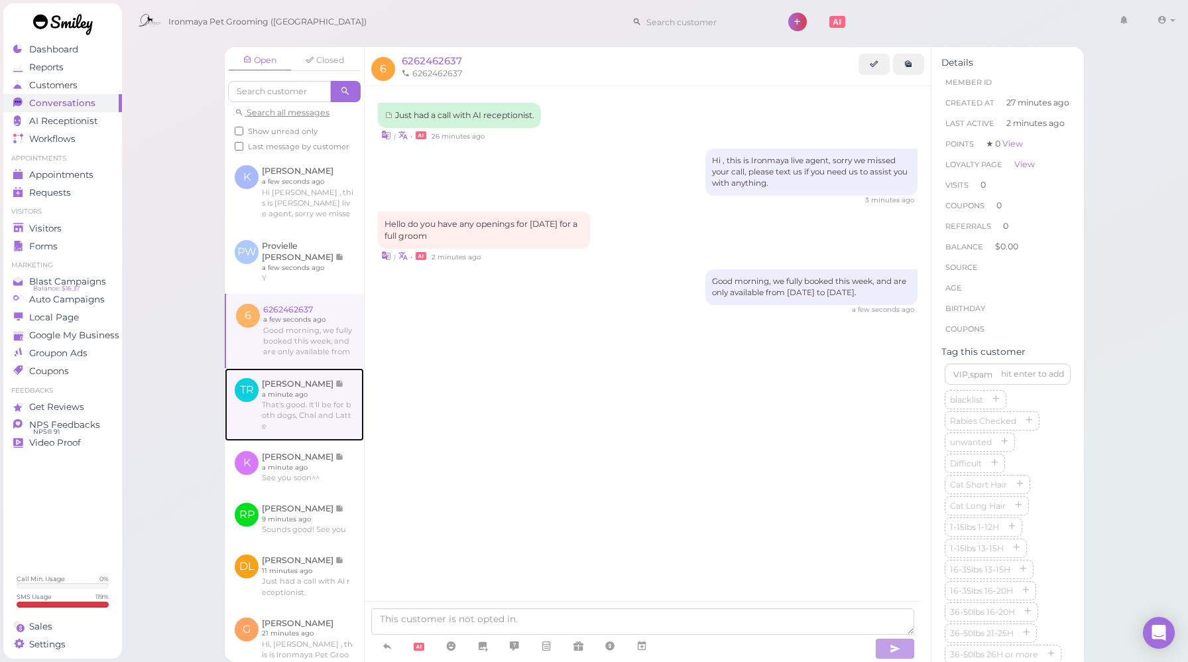
click at [301, 390] on link at bounding box center [294, 404] width 139 height 73
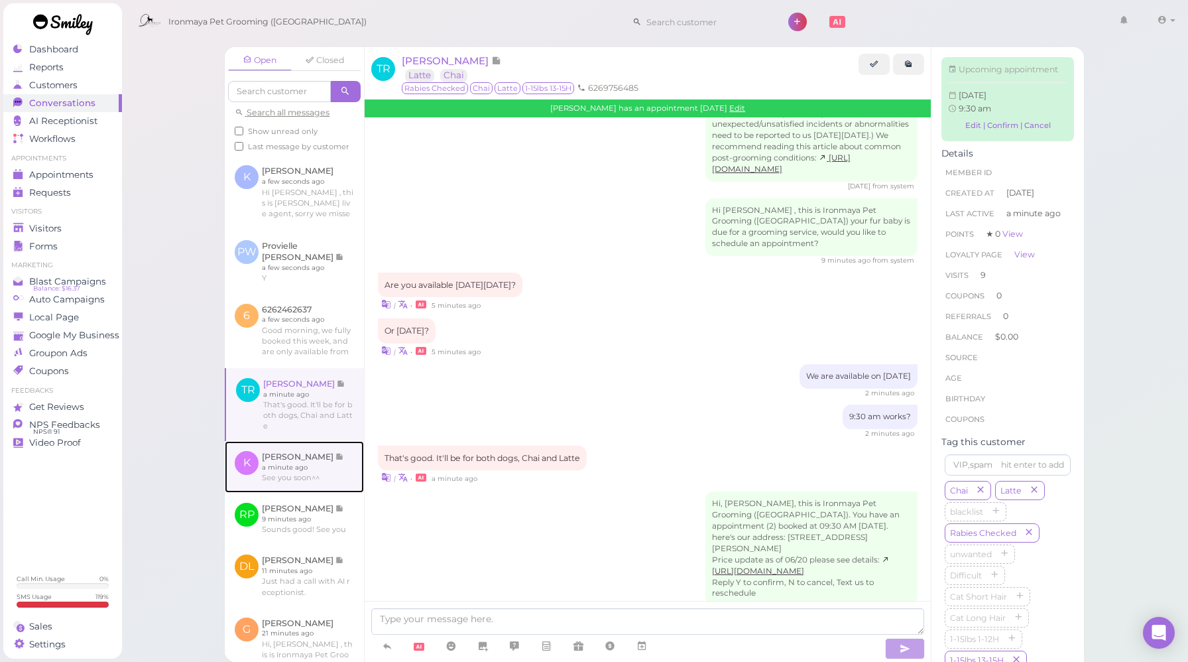
click at [314, 480] on link at bounding box center [294, 467] width 139 height 52
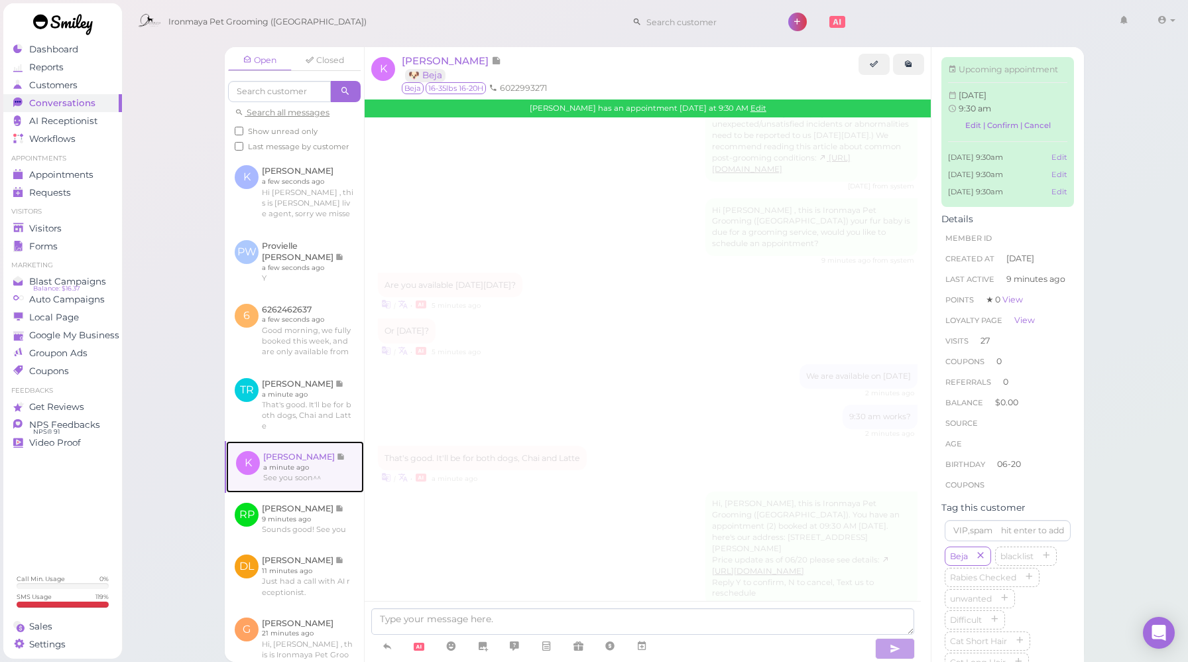
scroll to position [1810, 0]
